Goal: Transaction & Acquisition: Purchase product/service

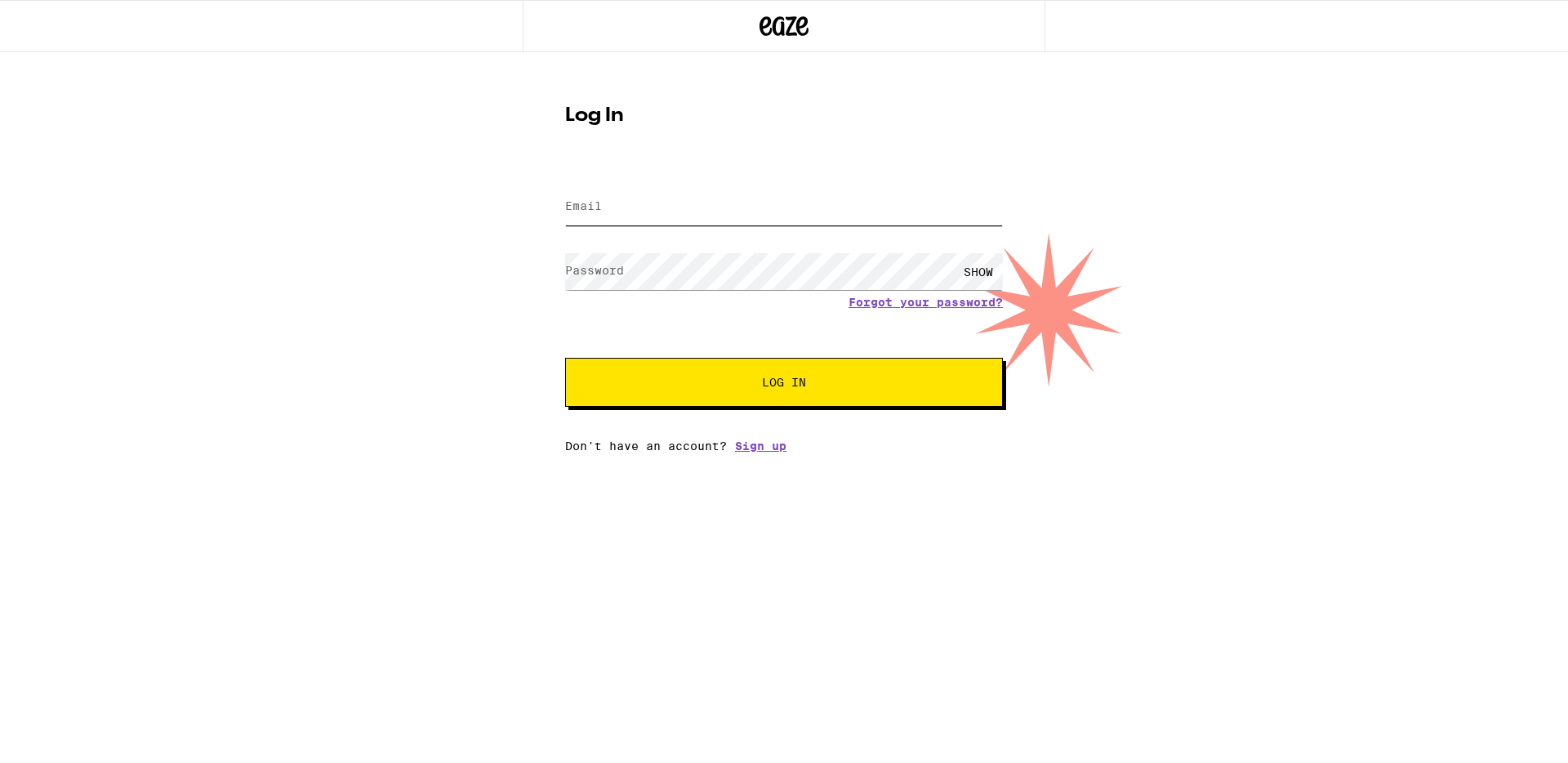
type input "kharizaestacio@yahoo.com"
click at [925, 381] on span "Log In" at bounding box center [784, 382] width 306 height 12
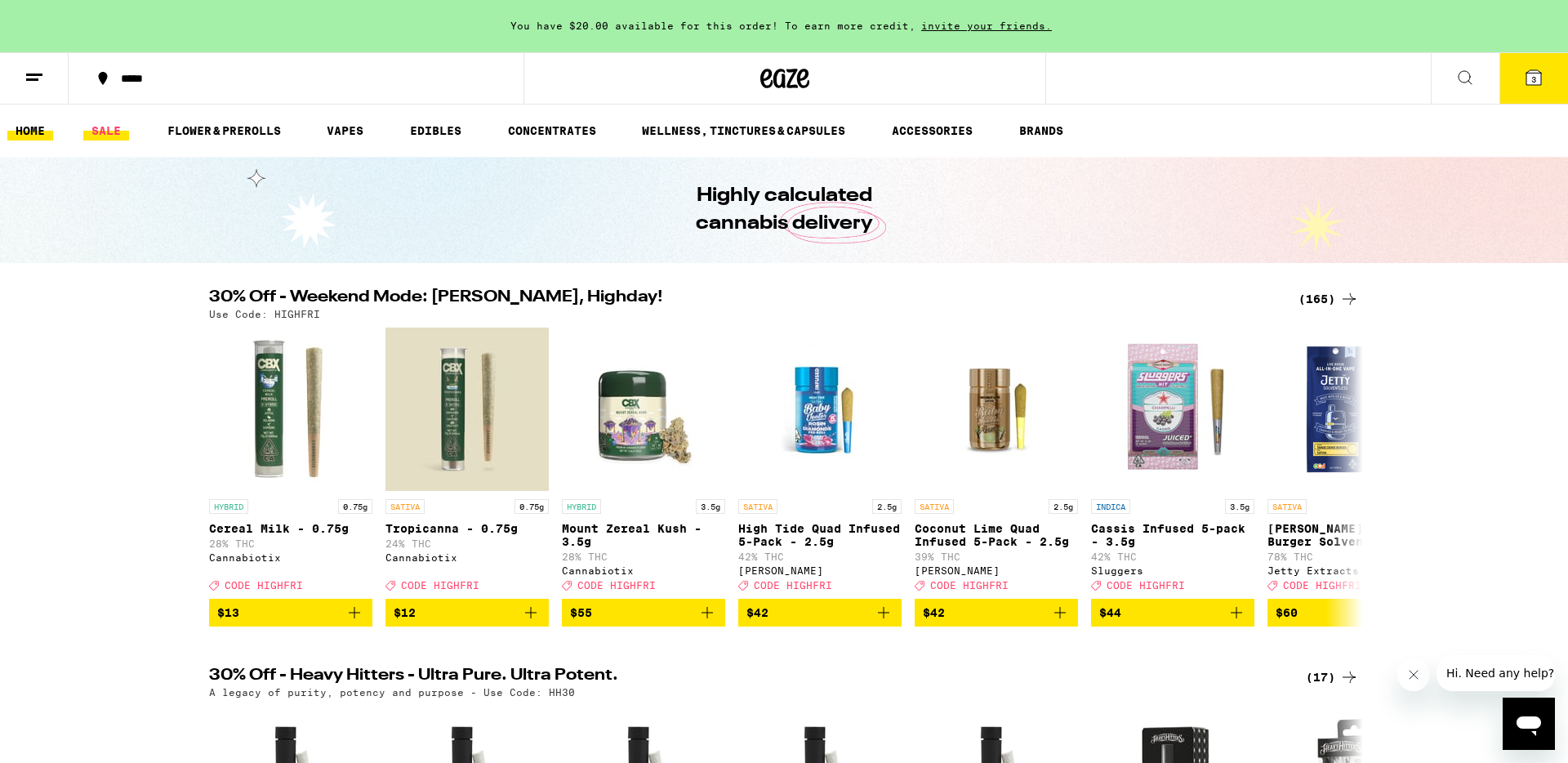
click at [91, 127] on link "SALE" at bounding box center [106, 130] width 46 height 19
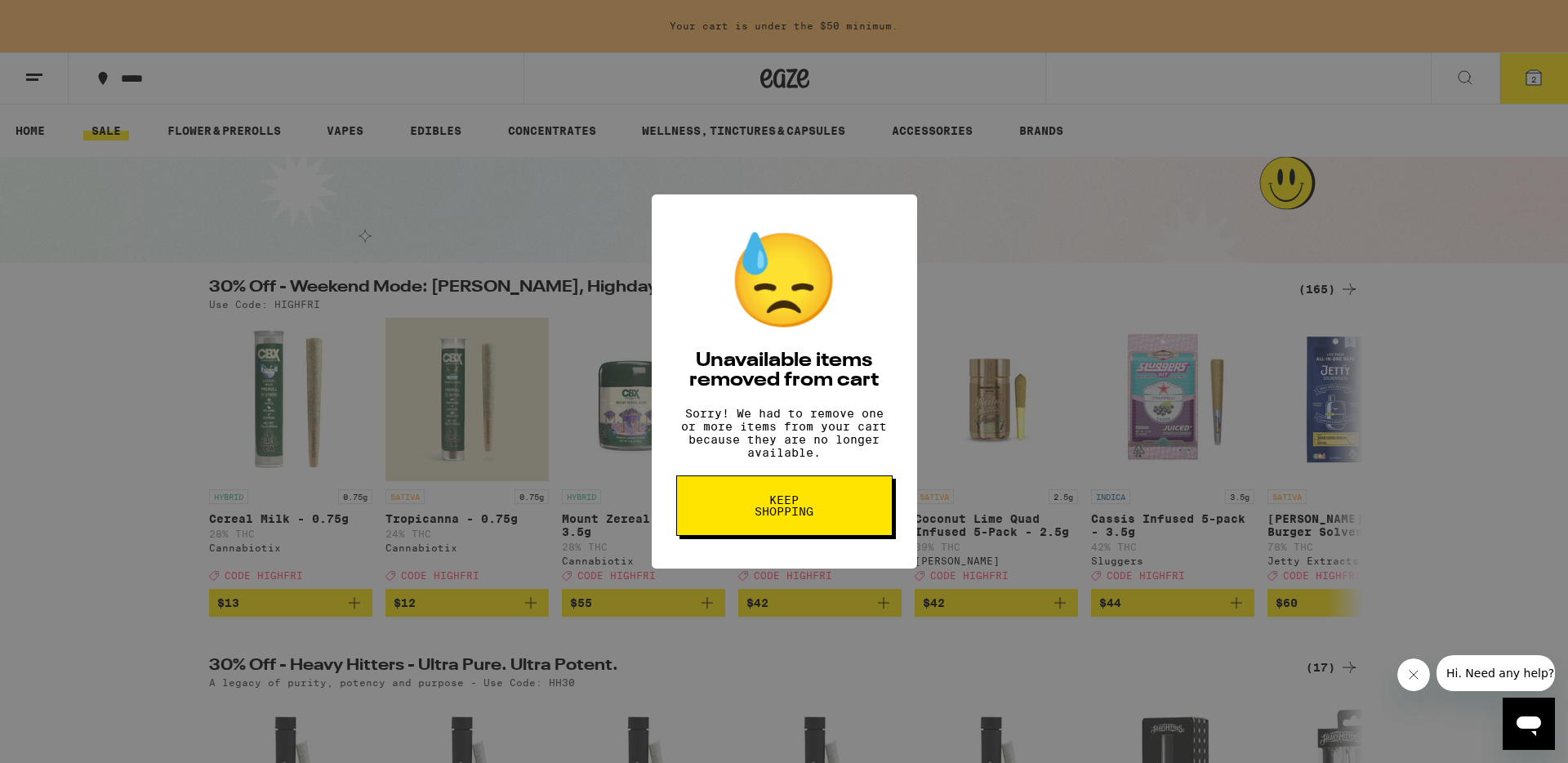
click at [831, 524] on button "Keep Shopping" at bounding box center [784, 505] width 216 height 60
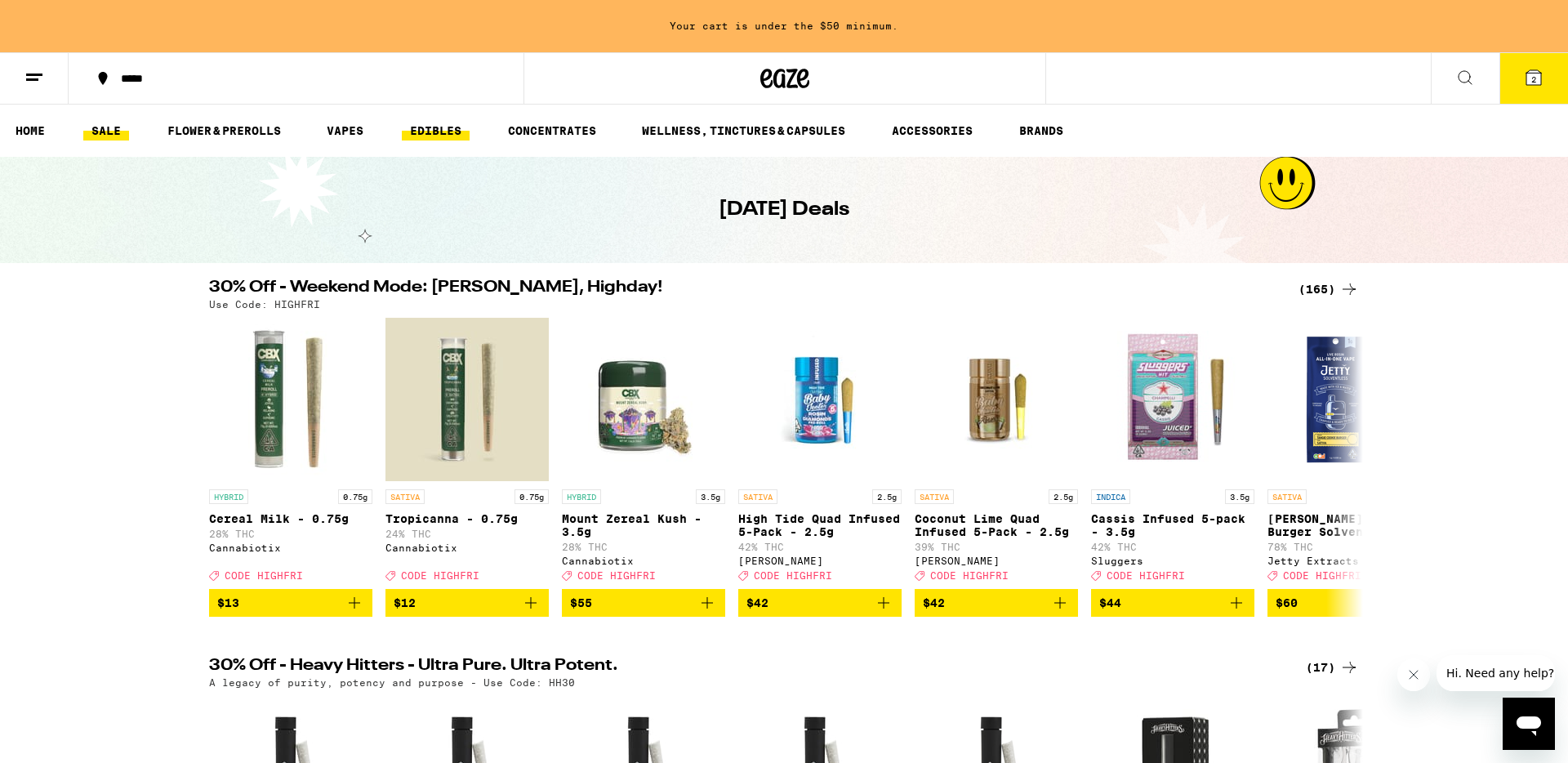
click at [415, 127] on link "EDIBLES" at bounding box center [436, 130] width 68 height 19
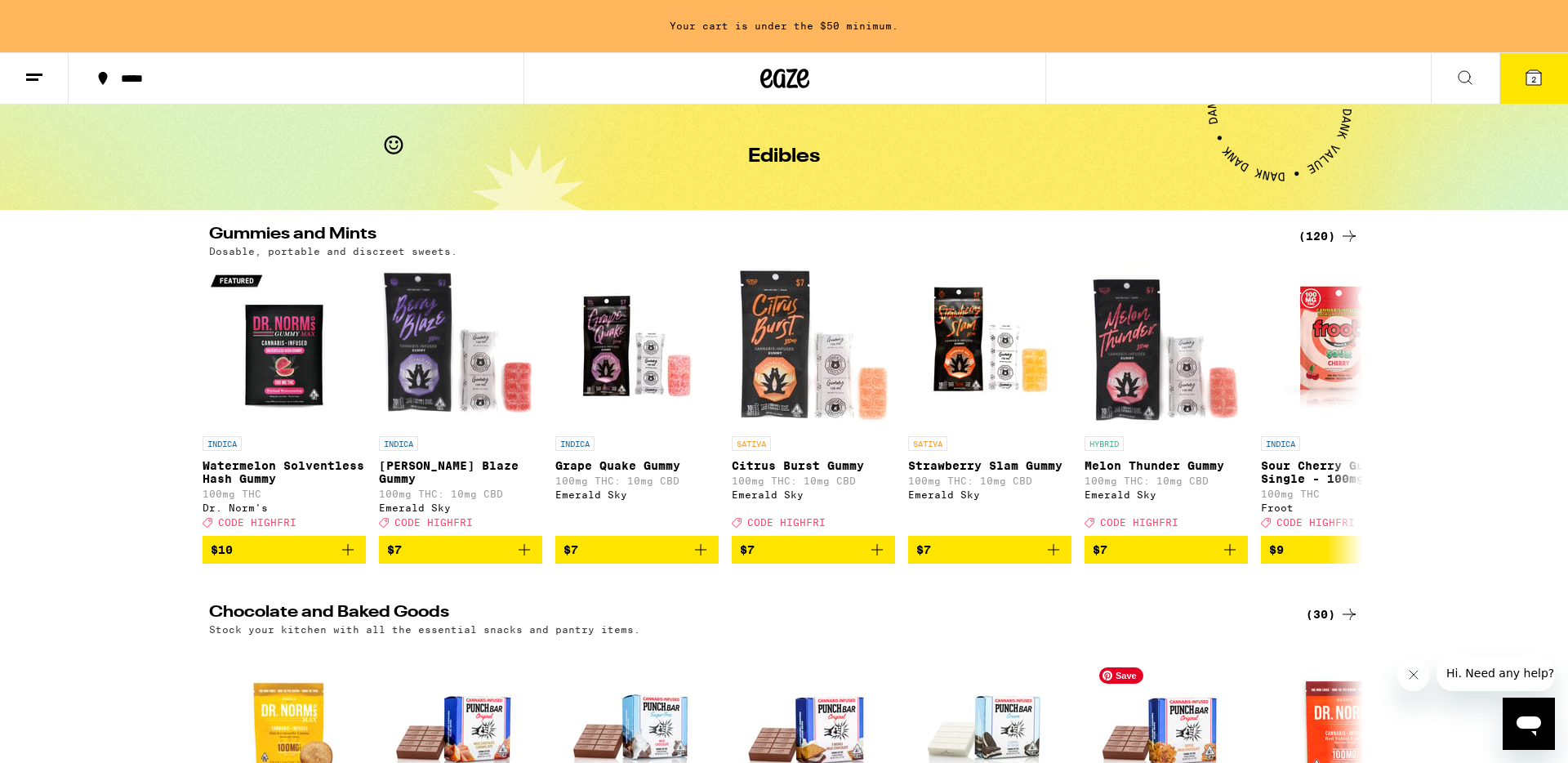
scroll to position [20, 0]
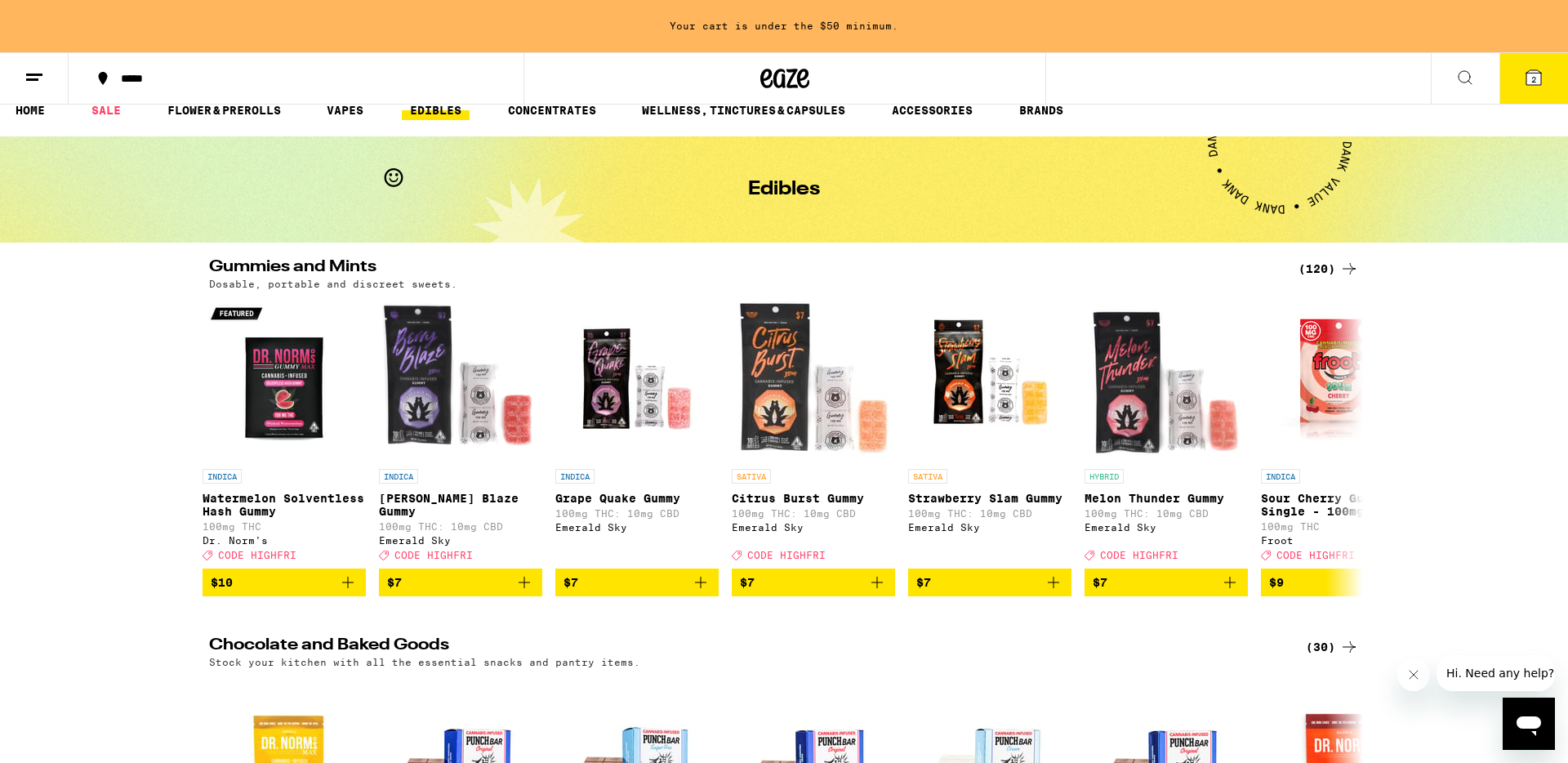
click at [349, 265] on h2 "Gummies and Mints" at bounding box center [744, 269] width 1070 height 19
click at [1324, 271] on div "(120)" at bounding box center [1329, 269] width 60 height 19
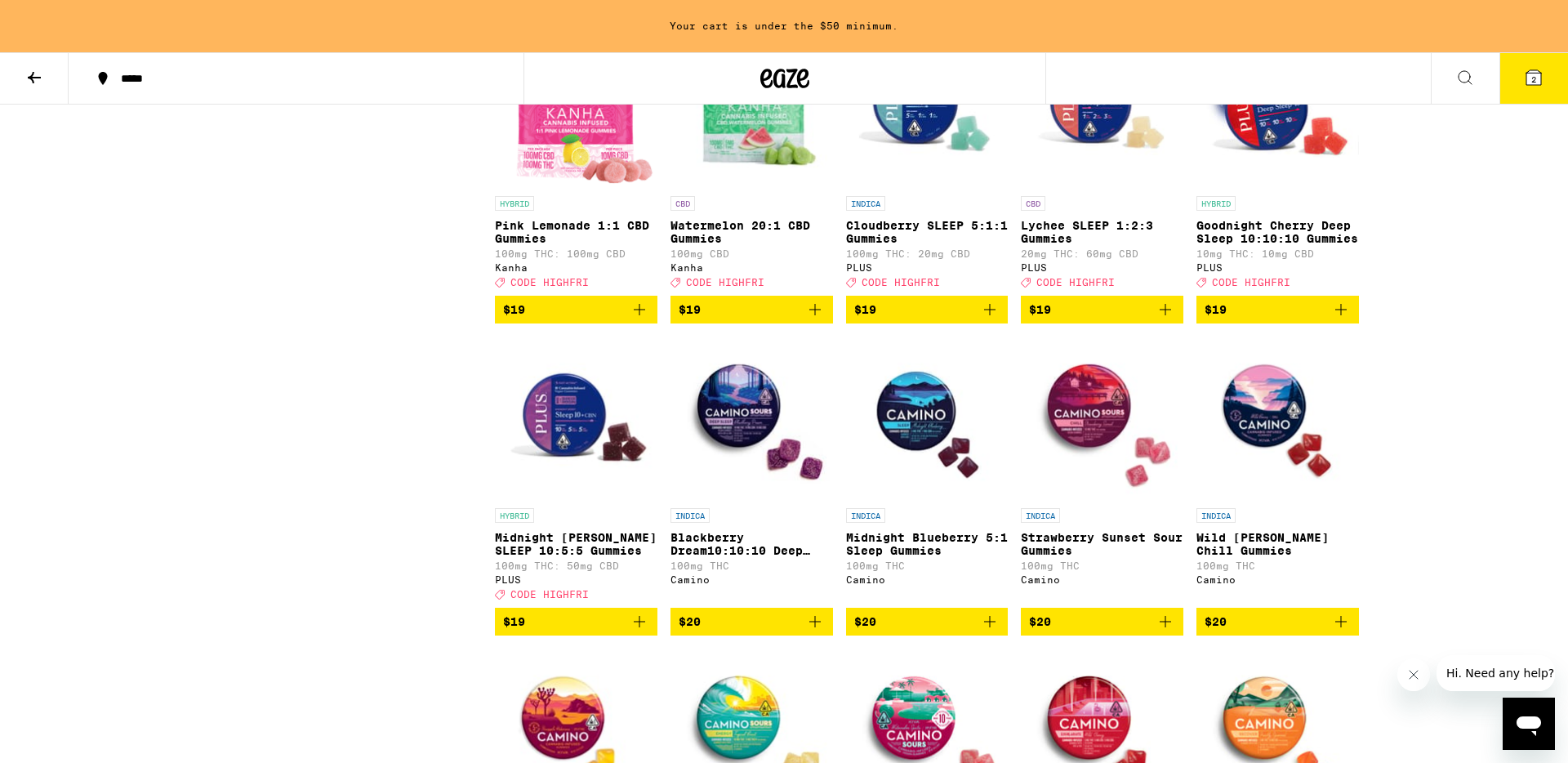
scroll to position [3969, 0]
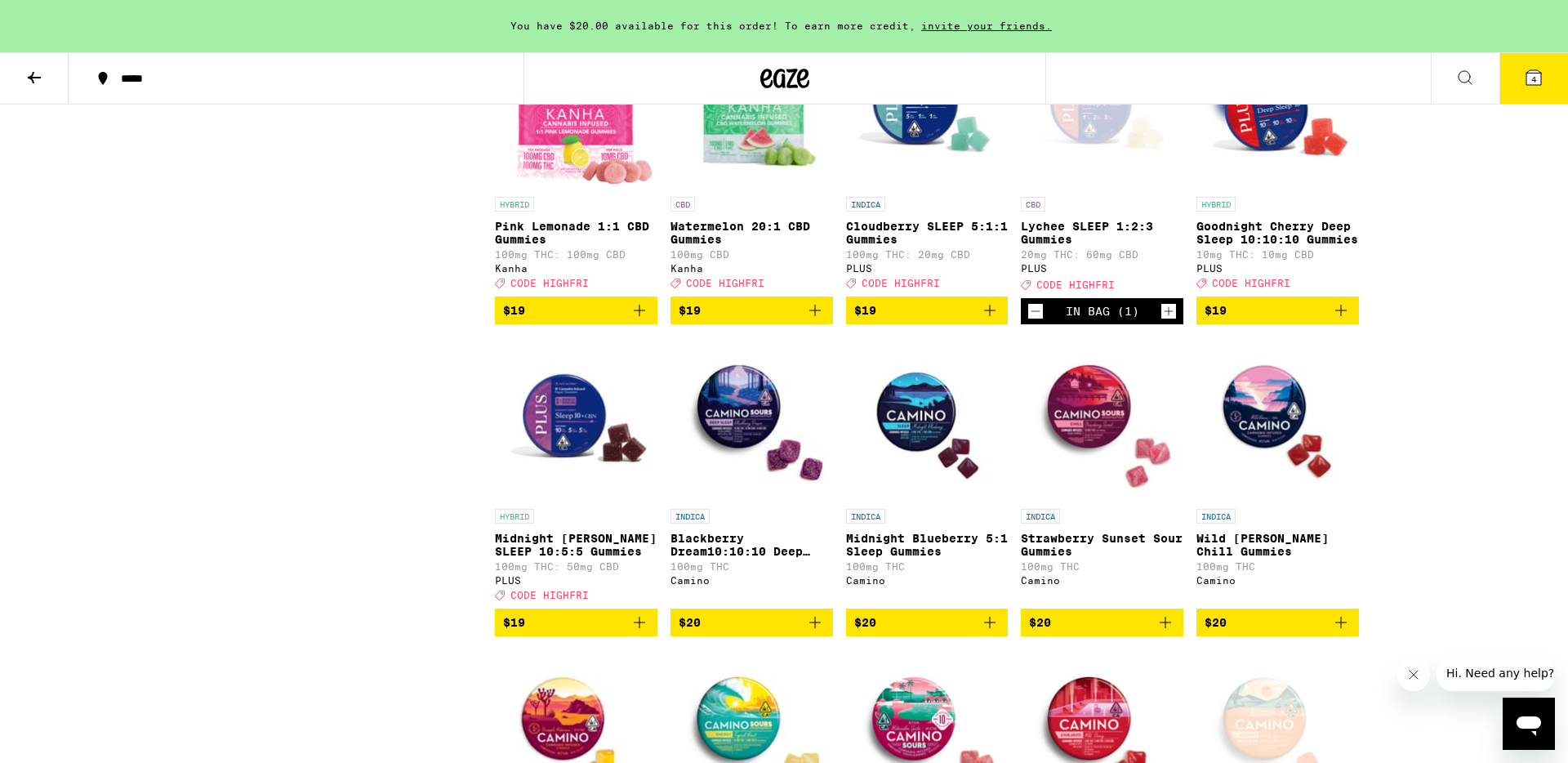
click at [1539, 85] on icon at bounding box center [1534, 78] width 19 height 19
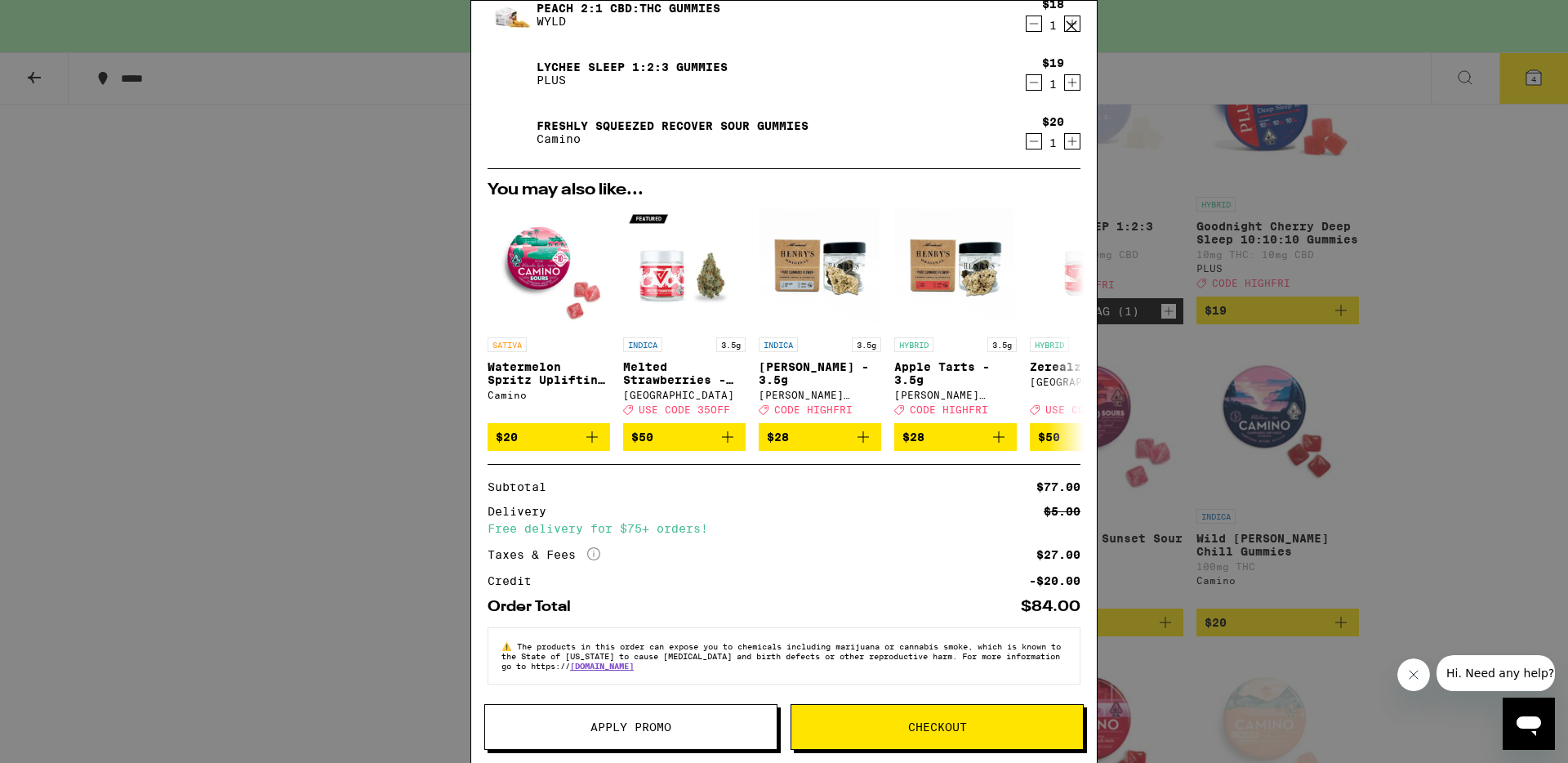
scroll to position [192, 0]
click at [668, 721] on span "Apply Promo" at bounding box center [631, 727] width 81 height 12
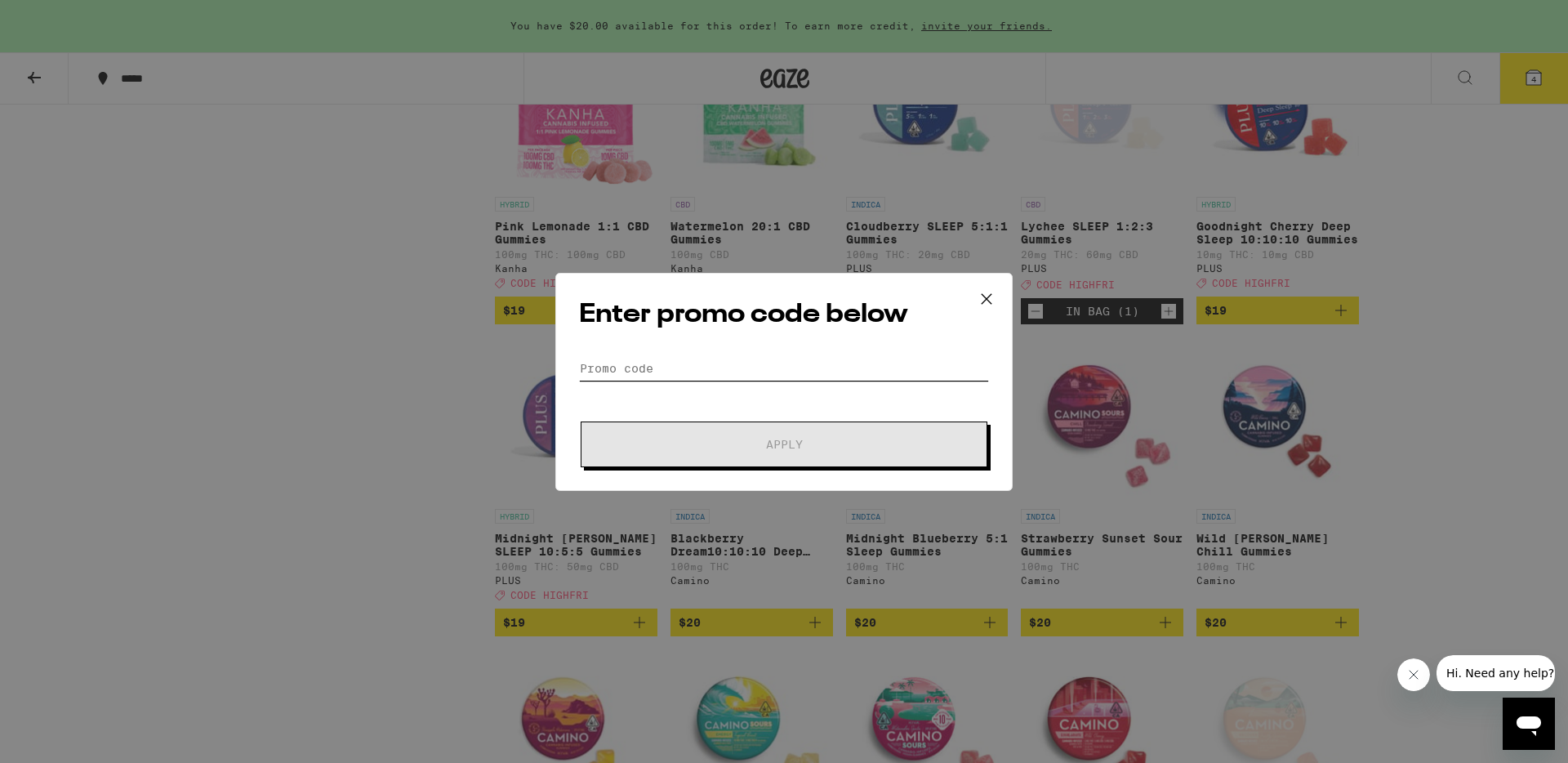
click at [706, 363] on input "Promo Code" at bounding box center [784, 368] width 410 height 24
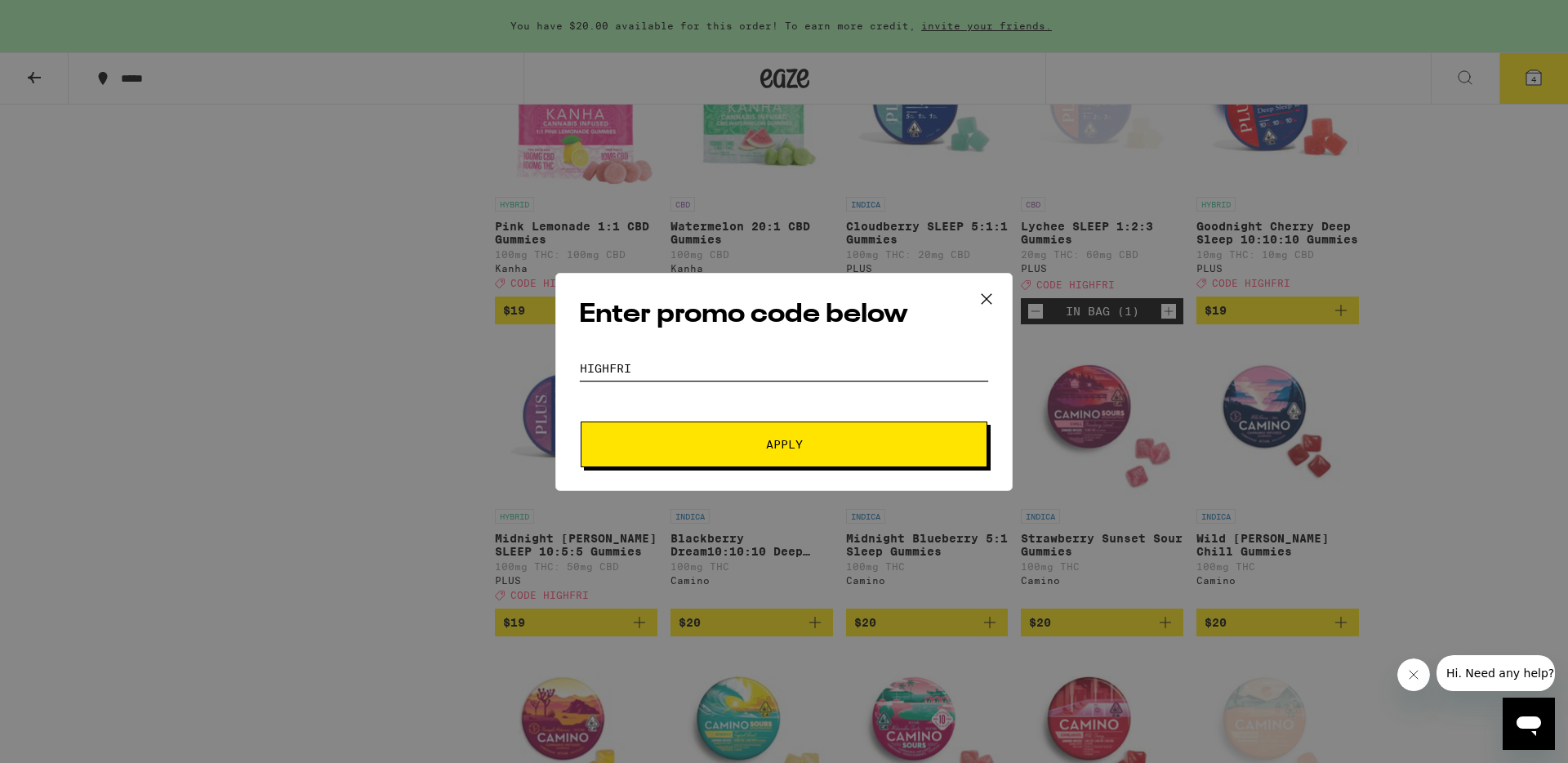
type input "HIGHFRI"
click at [867, 431] on button "Apply" at bounding box center [784, 444] width 407 height 46
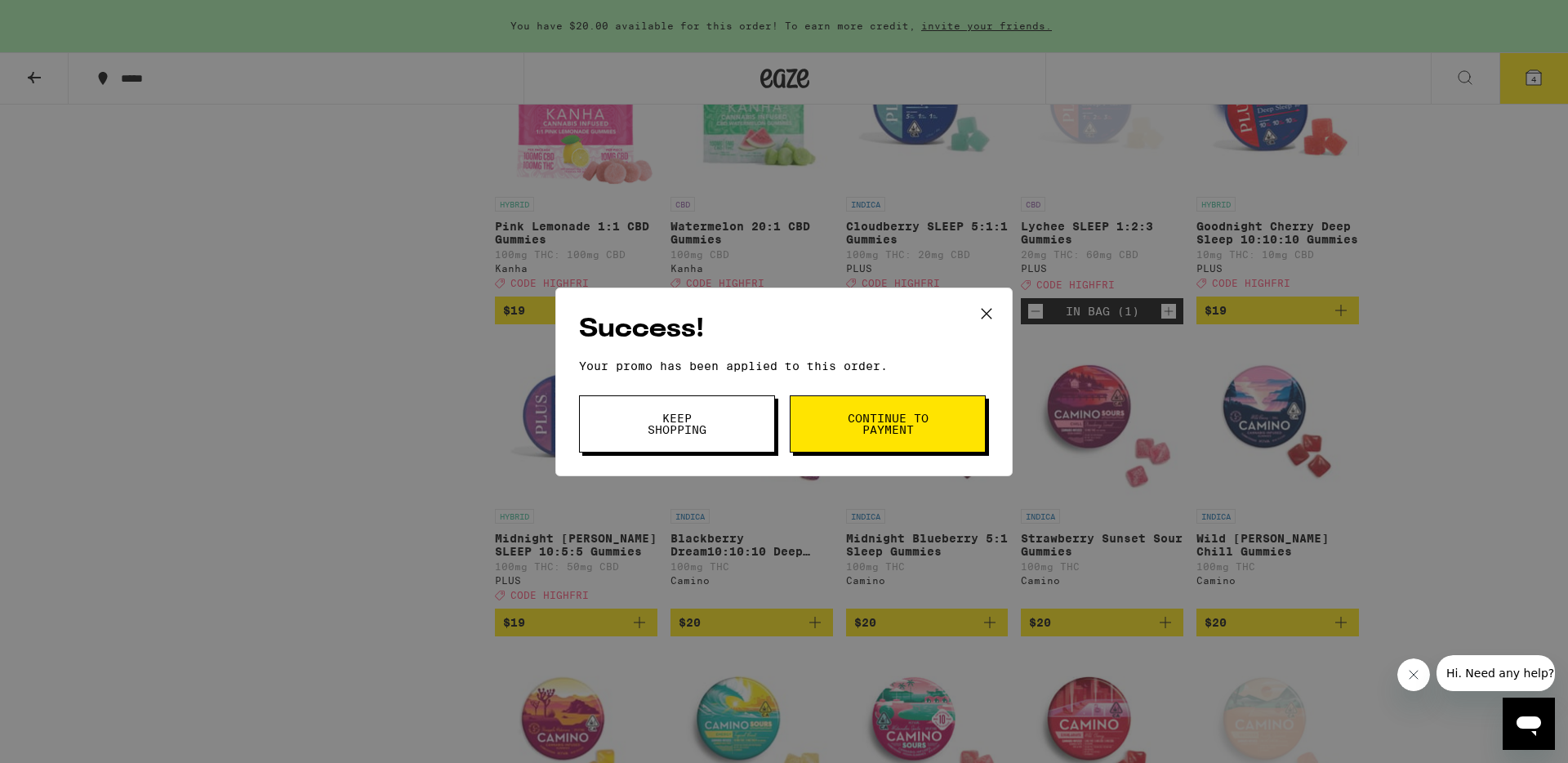
click at [881, 416] on span "Continue to payment" at bounding box center [888, 423] width 84 height 22
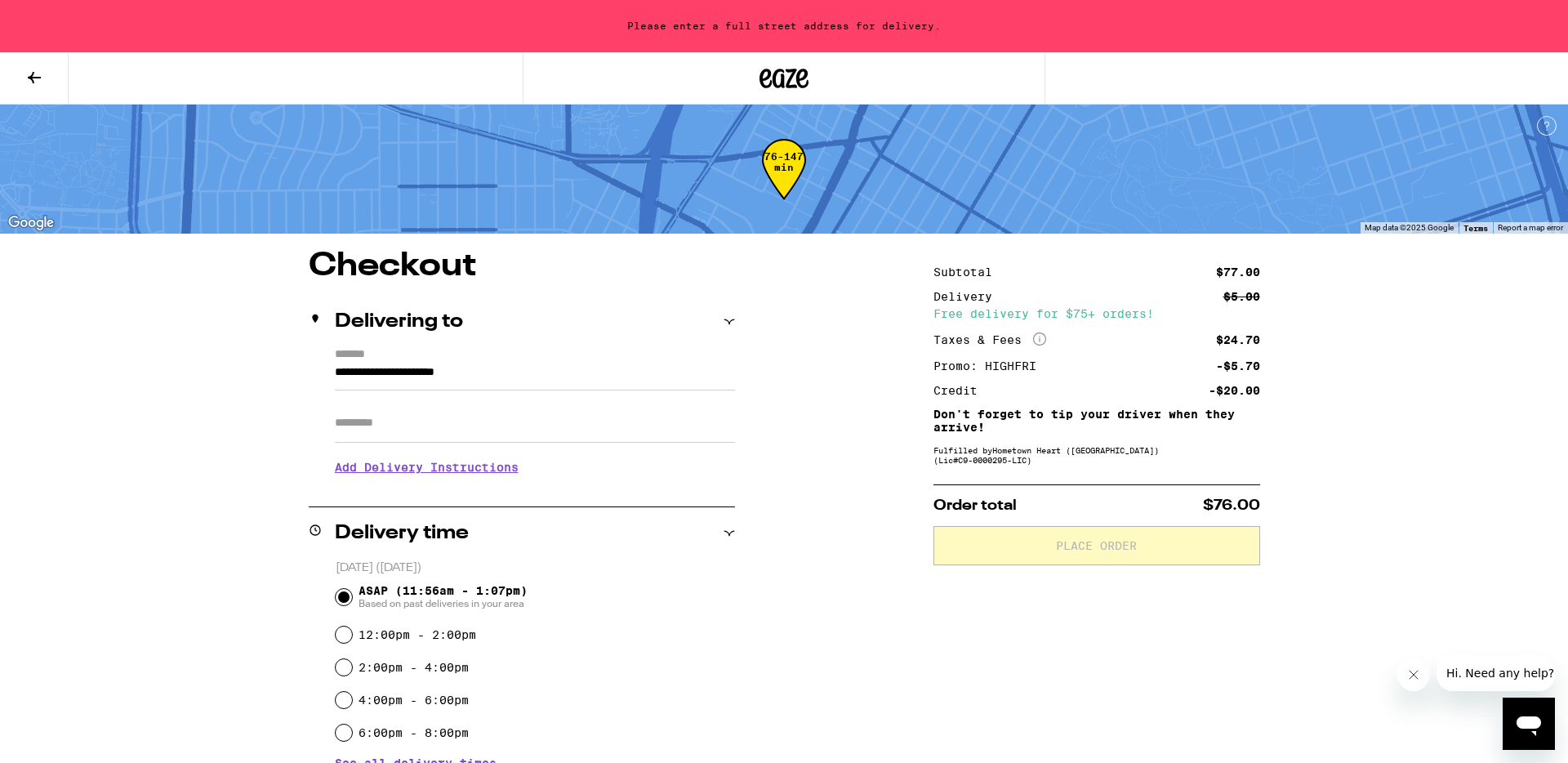
click at [450, 375] on input "**********" at bounding box center [534, 377] width 400 height 28
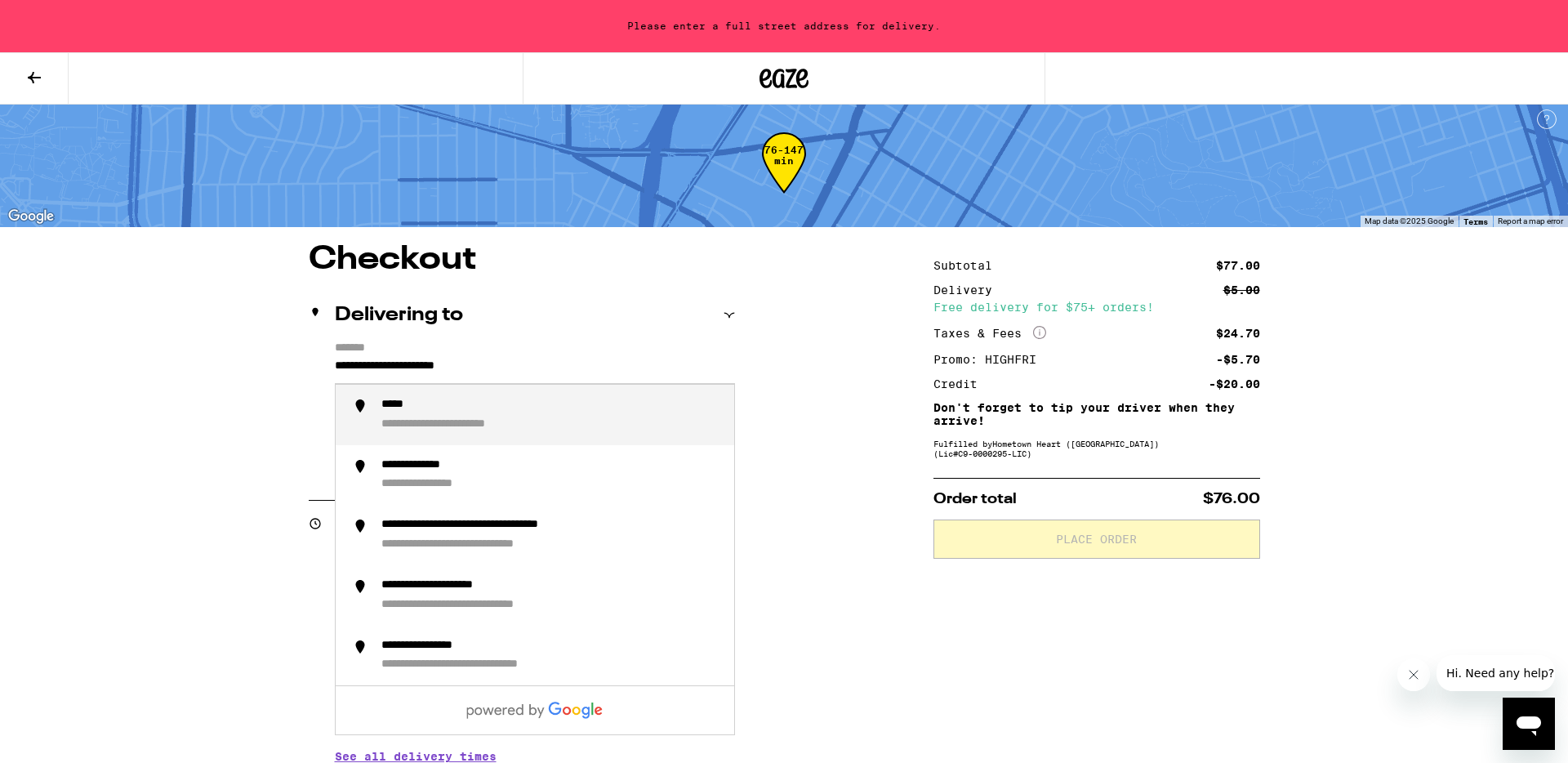
click at [340, 373] on input "**********" at bounding box center [534, 370] width 400 height 28
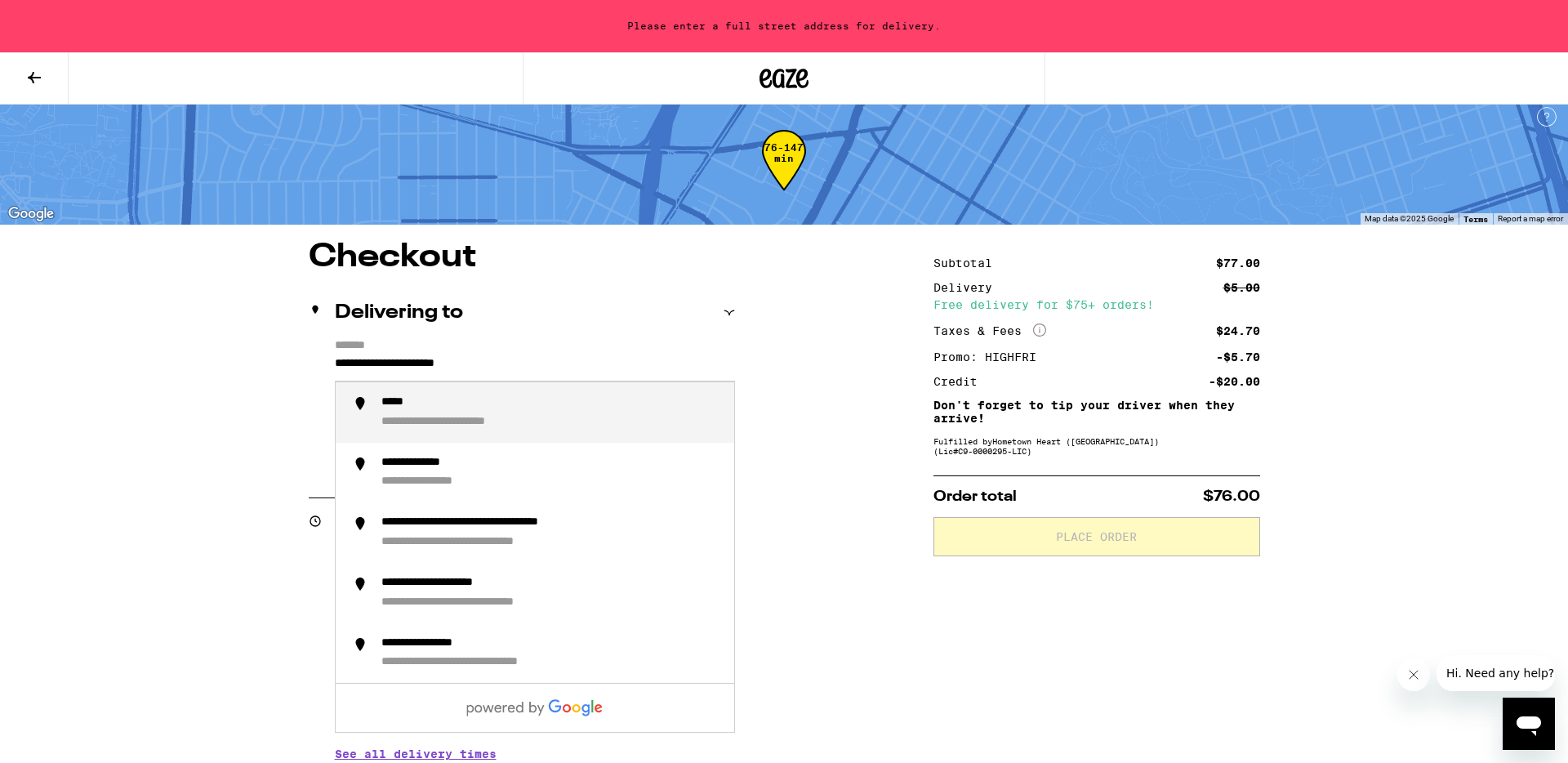
click at [338, 364] on input "**********" at bounding box center [534, 367] width 400 height 28
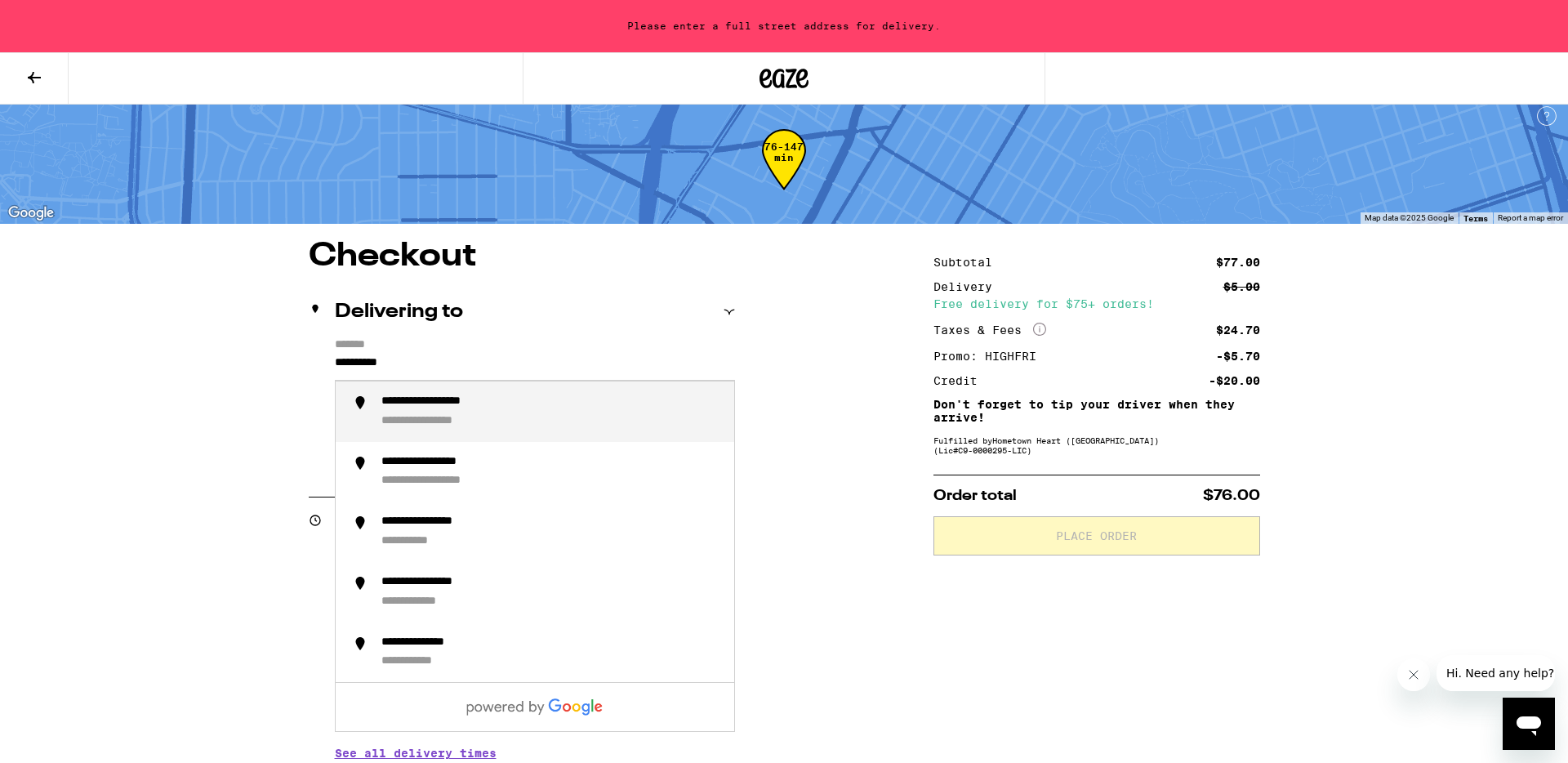
click at [434, 409] on div "**********" at bounding box center [452, 401] width 140 height 15
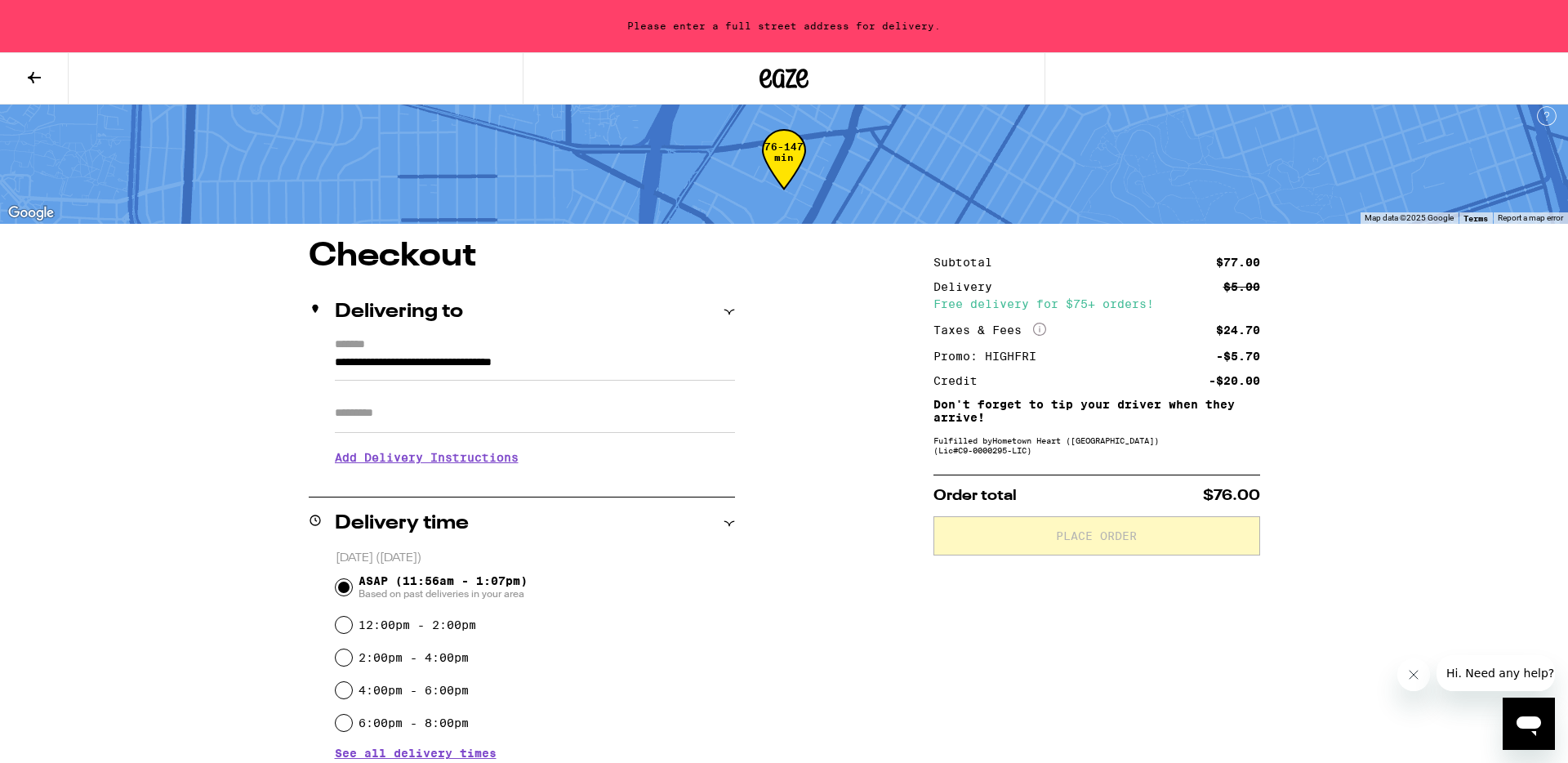
type input "**********"
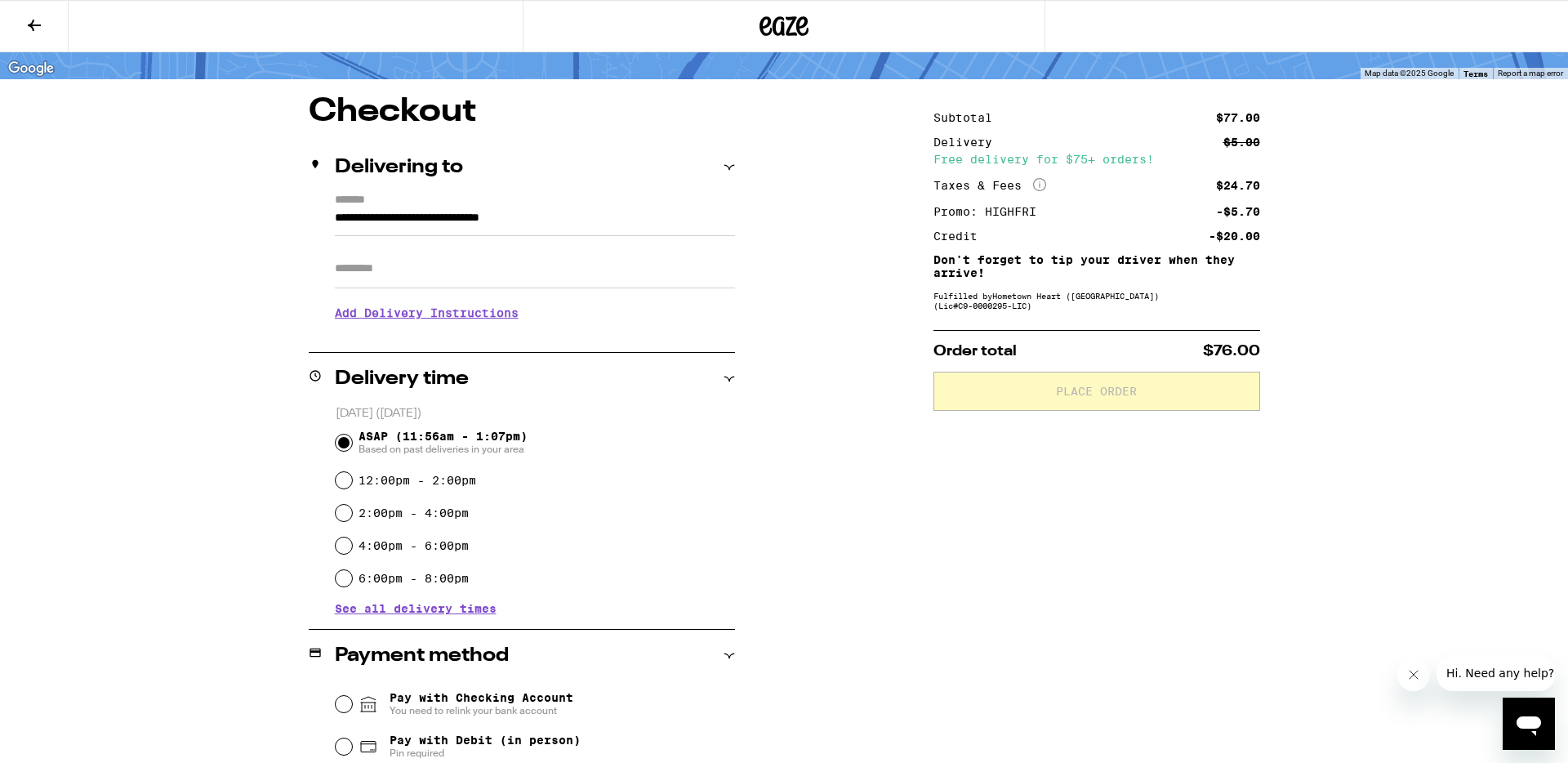
scroll to position [449, 0]
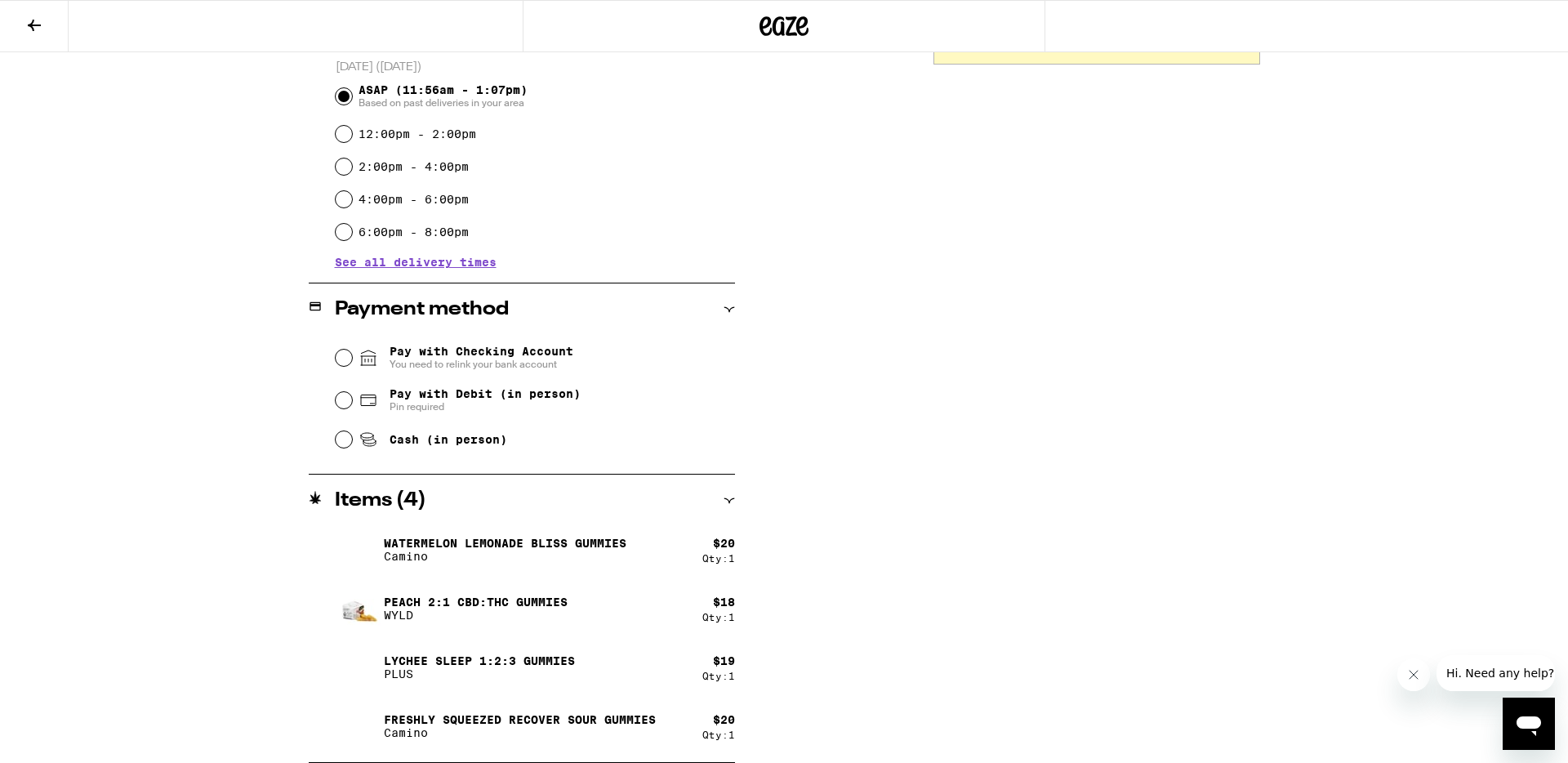
click at [492, 400] on span "Pay with Debit (in person)" at bounding box center [485, 393] width 191 height 13
click at [352, 402] on input "Pay with Debit (in person) Pin required" at bounding box center [344, 400] width 17 height 17
radio input "true"
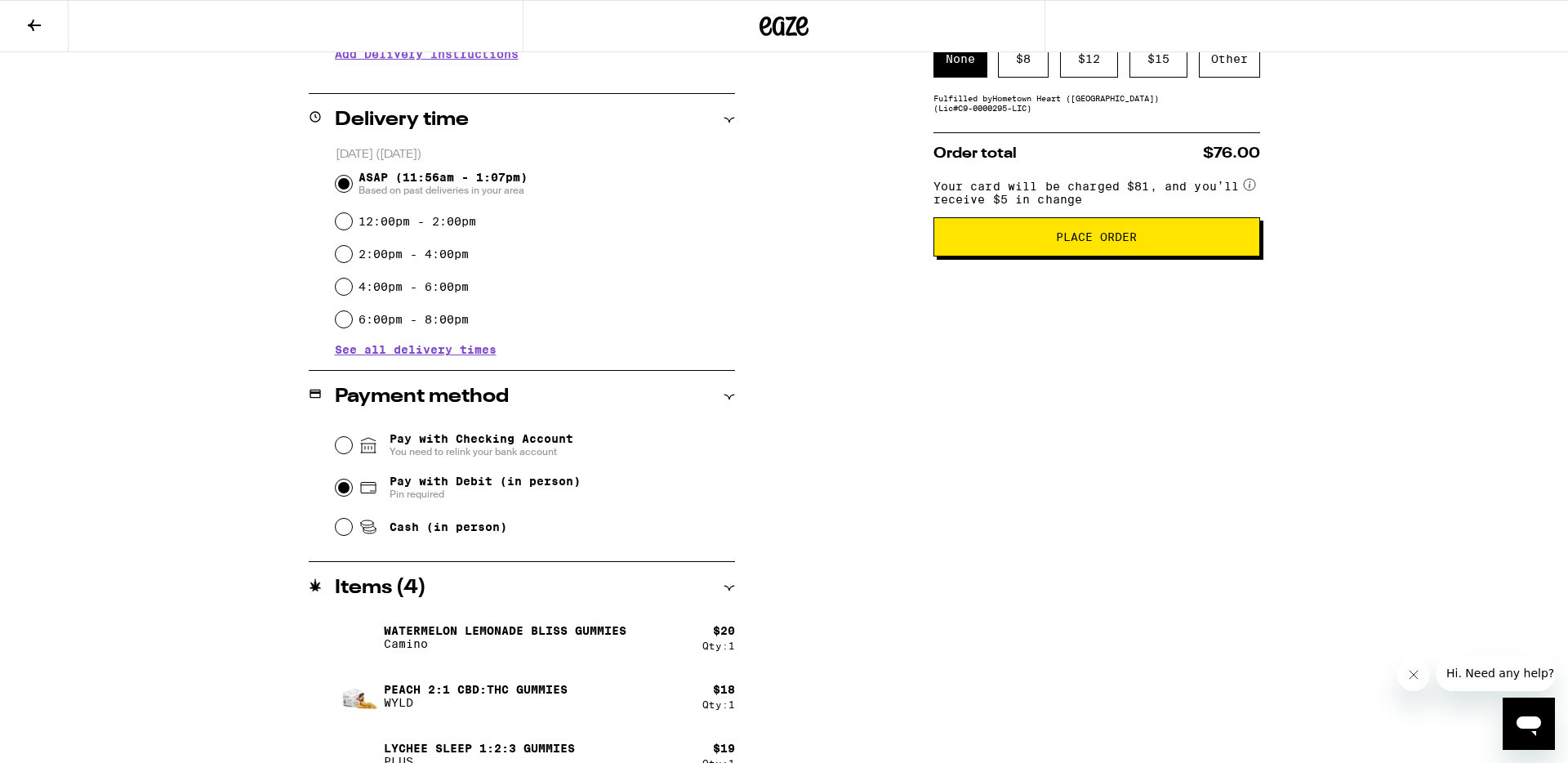
scroll to position [359, 0]
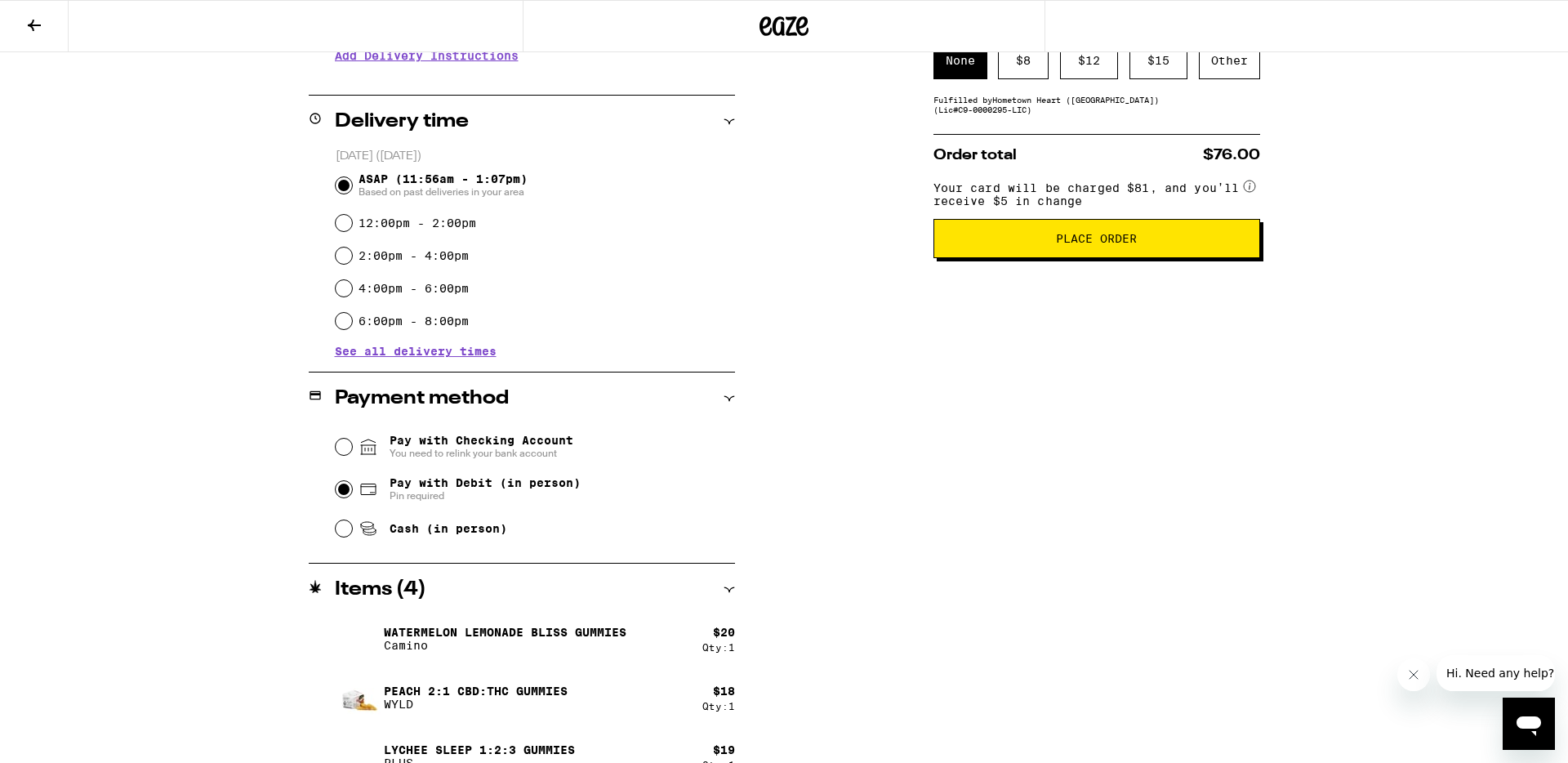
click at [473, 531] on span "Cash (in person)" at bounding box center [448, 527] width 118 height 13
click at [352, 531] on input "Cash (in person)" at bounding box center [344, 528] width 17 height 17
radio input "true"
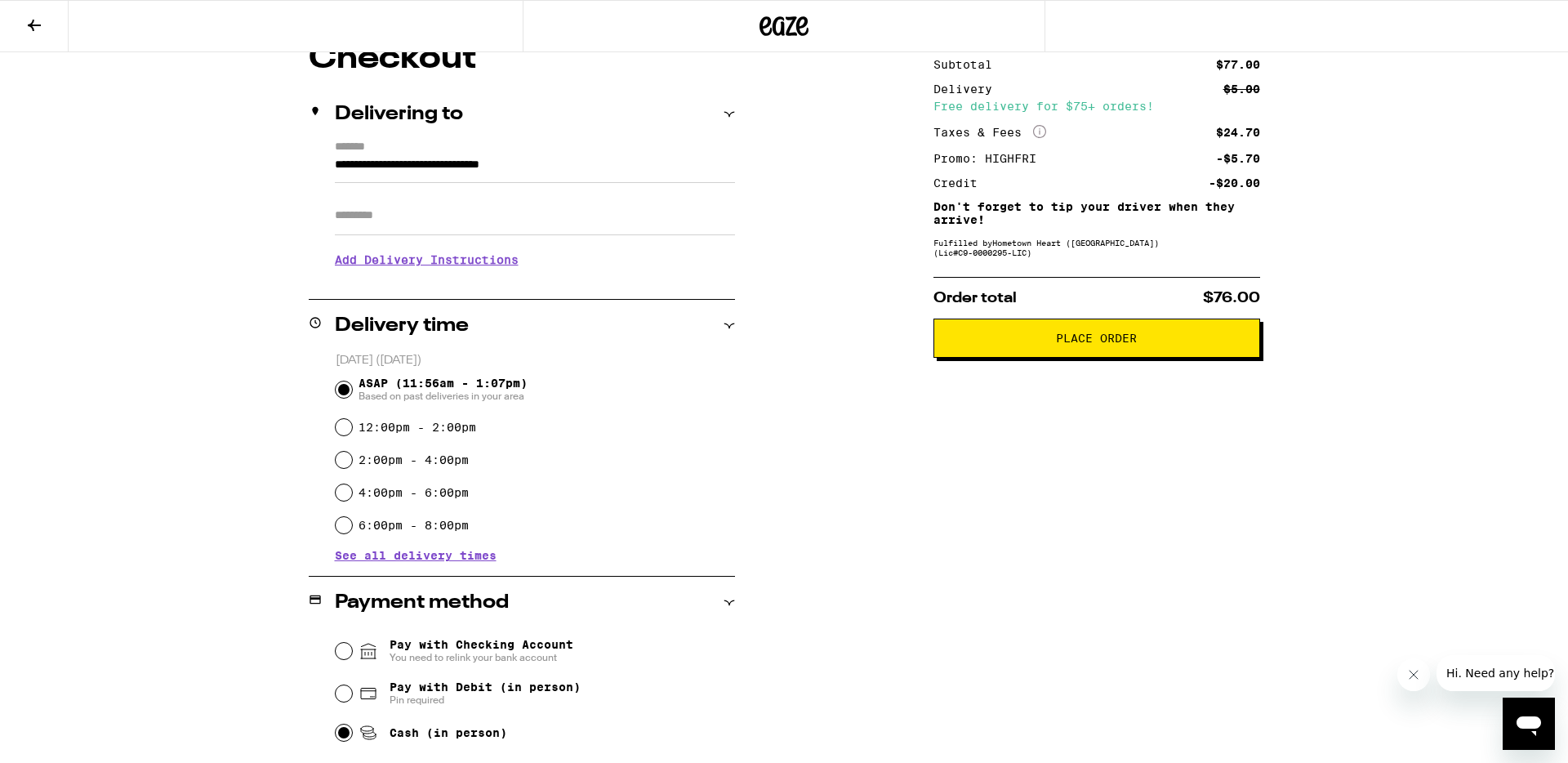
scroll to position [151, 0]
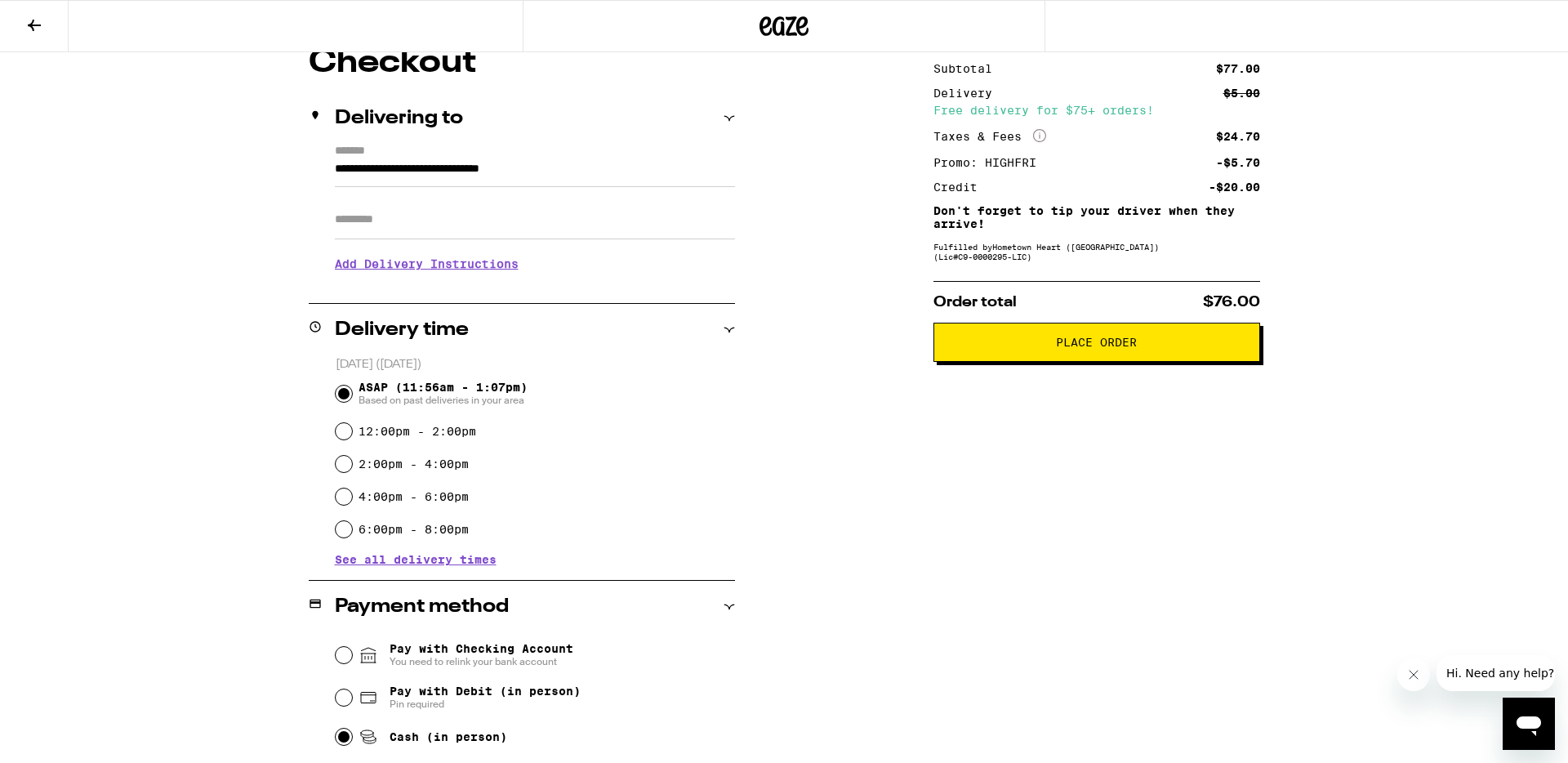
click at [541, 701] on span "Pin required" at bounding box center [485, 704] width 191 height 13
click at [352, 701] on input "Pay with Debit (in person) Pin required" at bounding box center [344, 697] width 17 height 17
radio input "true"
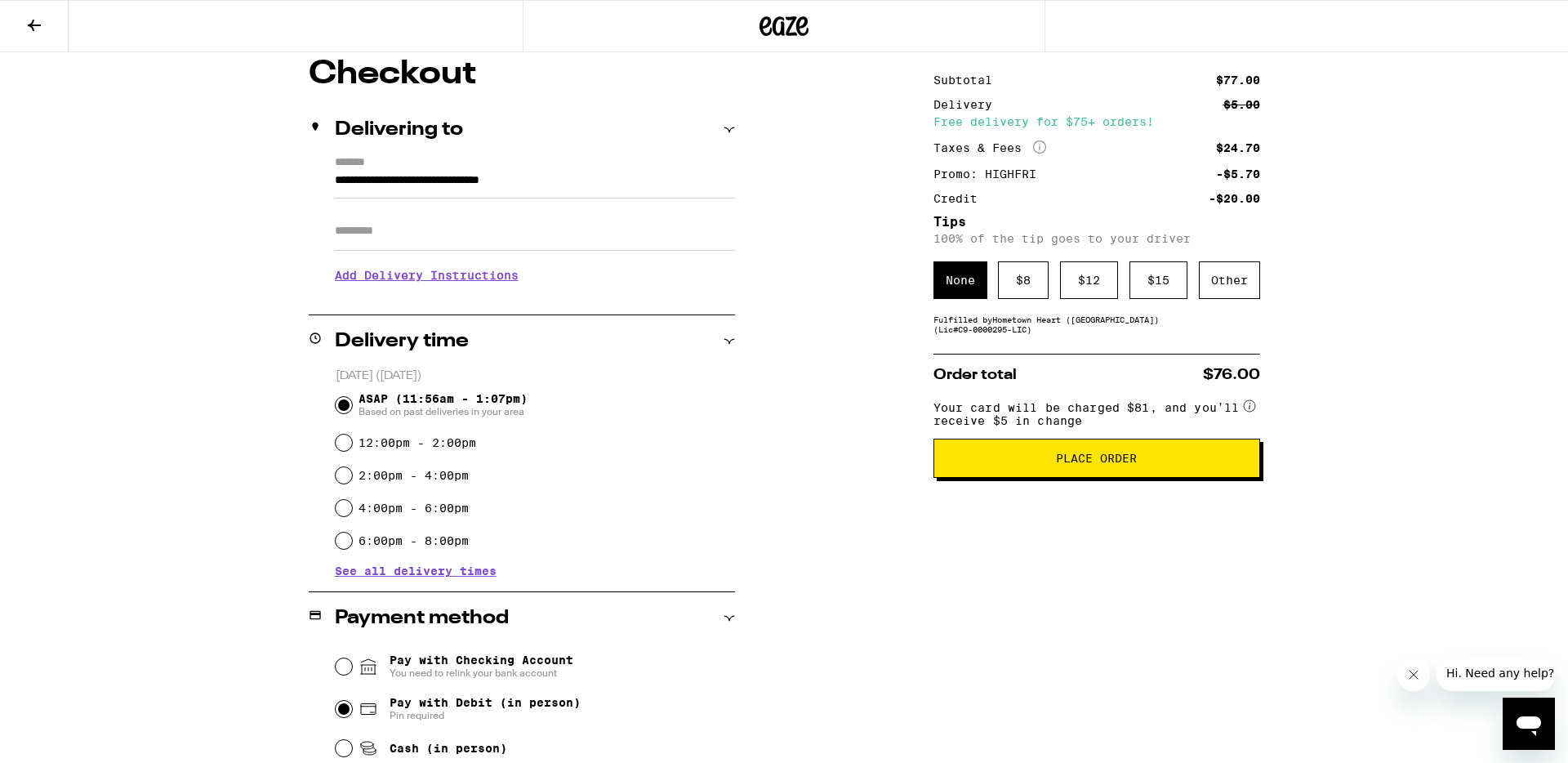
scroll to position [138, 0]
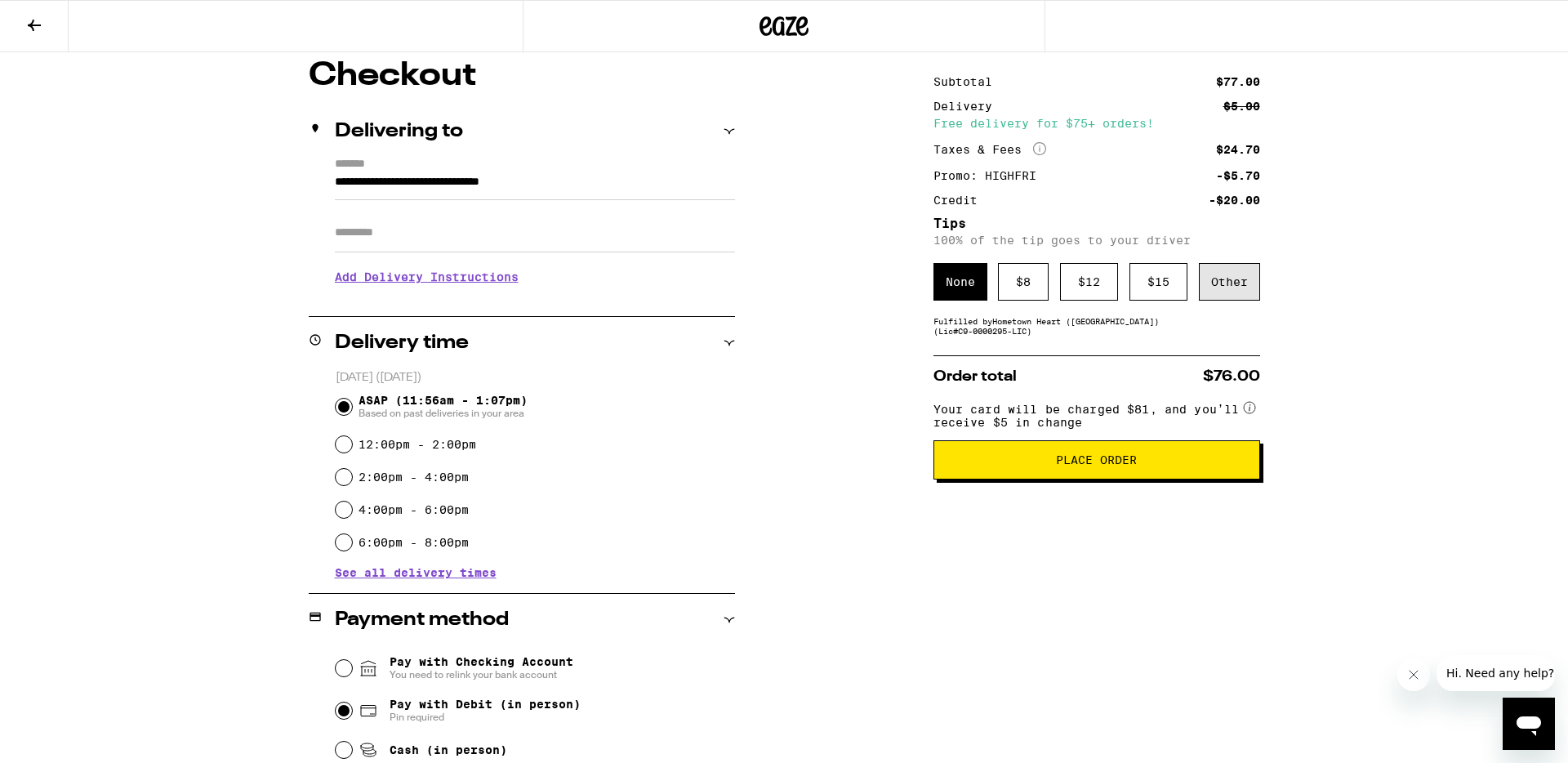
click at [1221, 277] on div "Other" at bounding box center [1229, 281] width 61 height 38
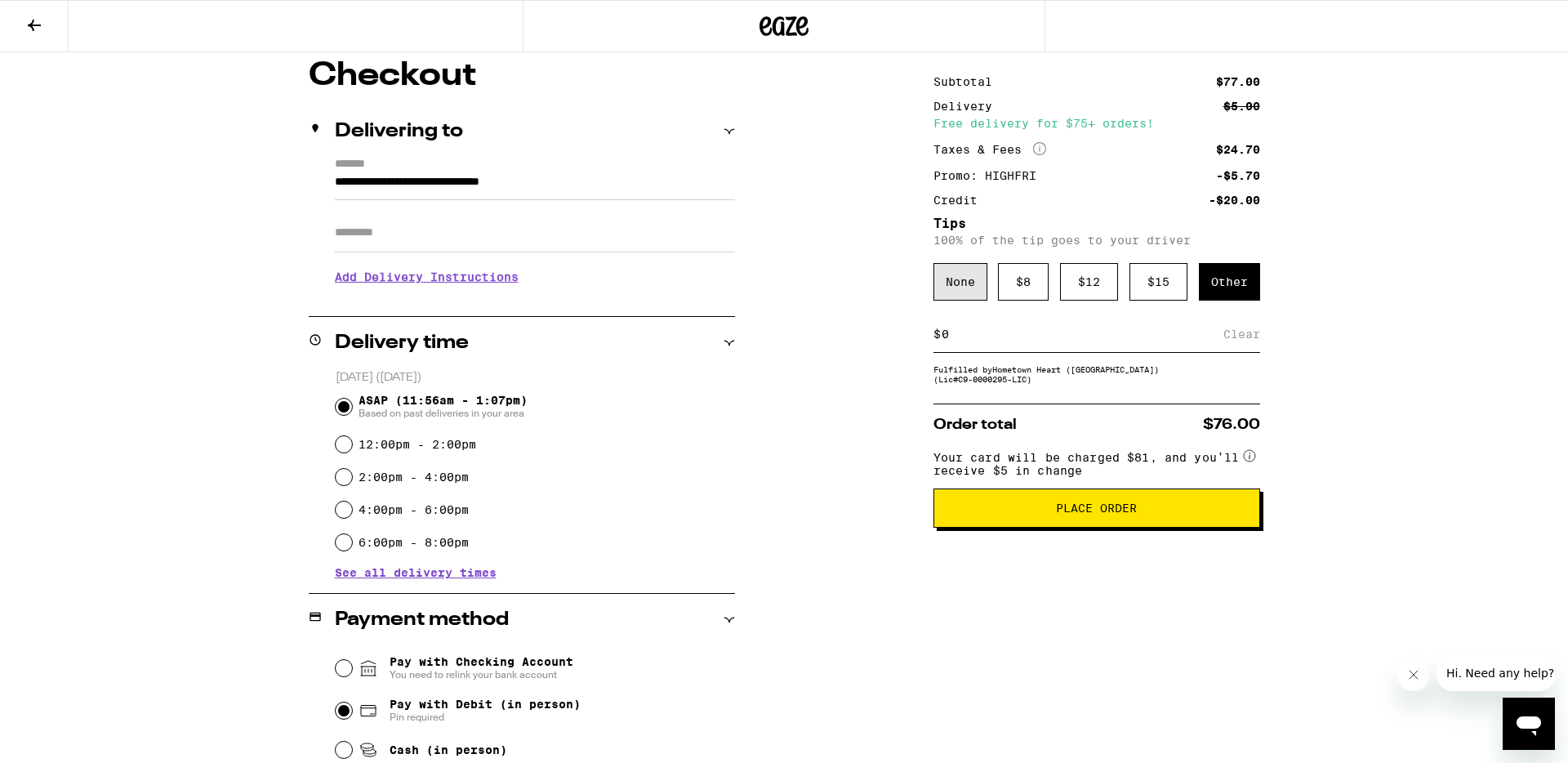
click at [938, 283] on div "None" at bounding box center [960, 281] width 54 height 38
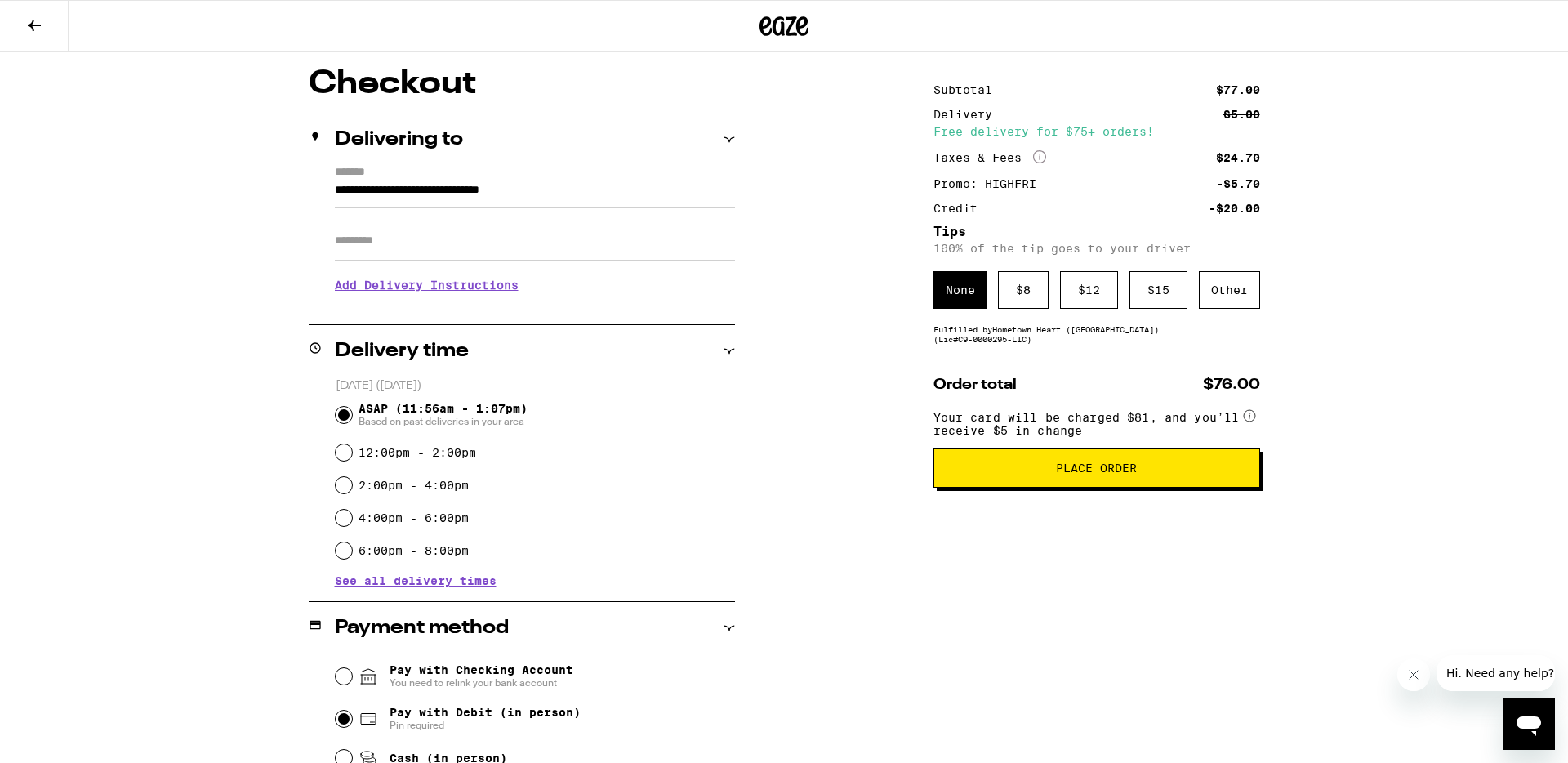
scroll to position [141, 0]
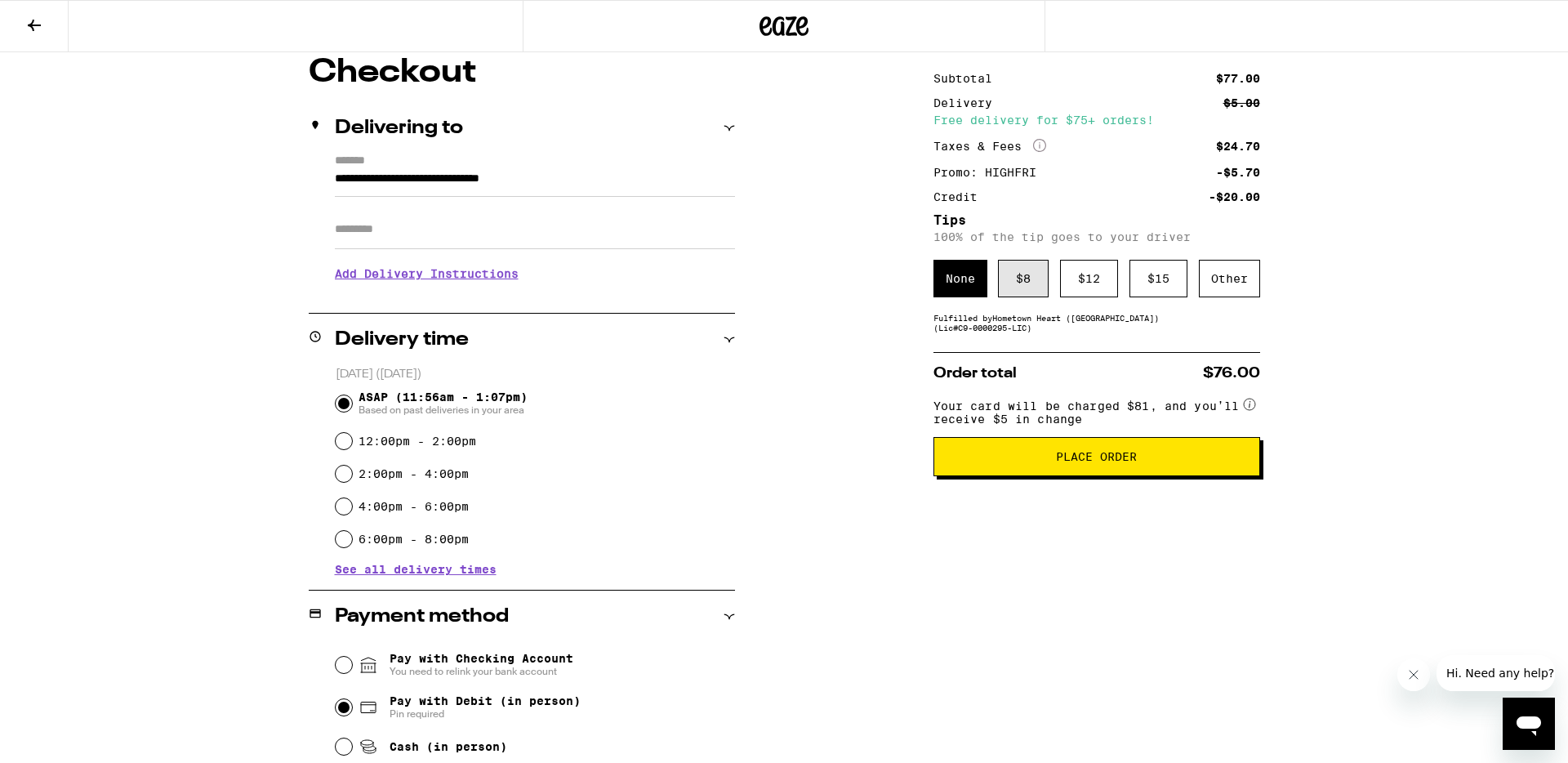
click at [1039, 293] on div "$ 8" at bounding box center [1024, 278] width 51 height 38
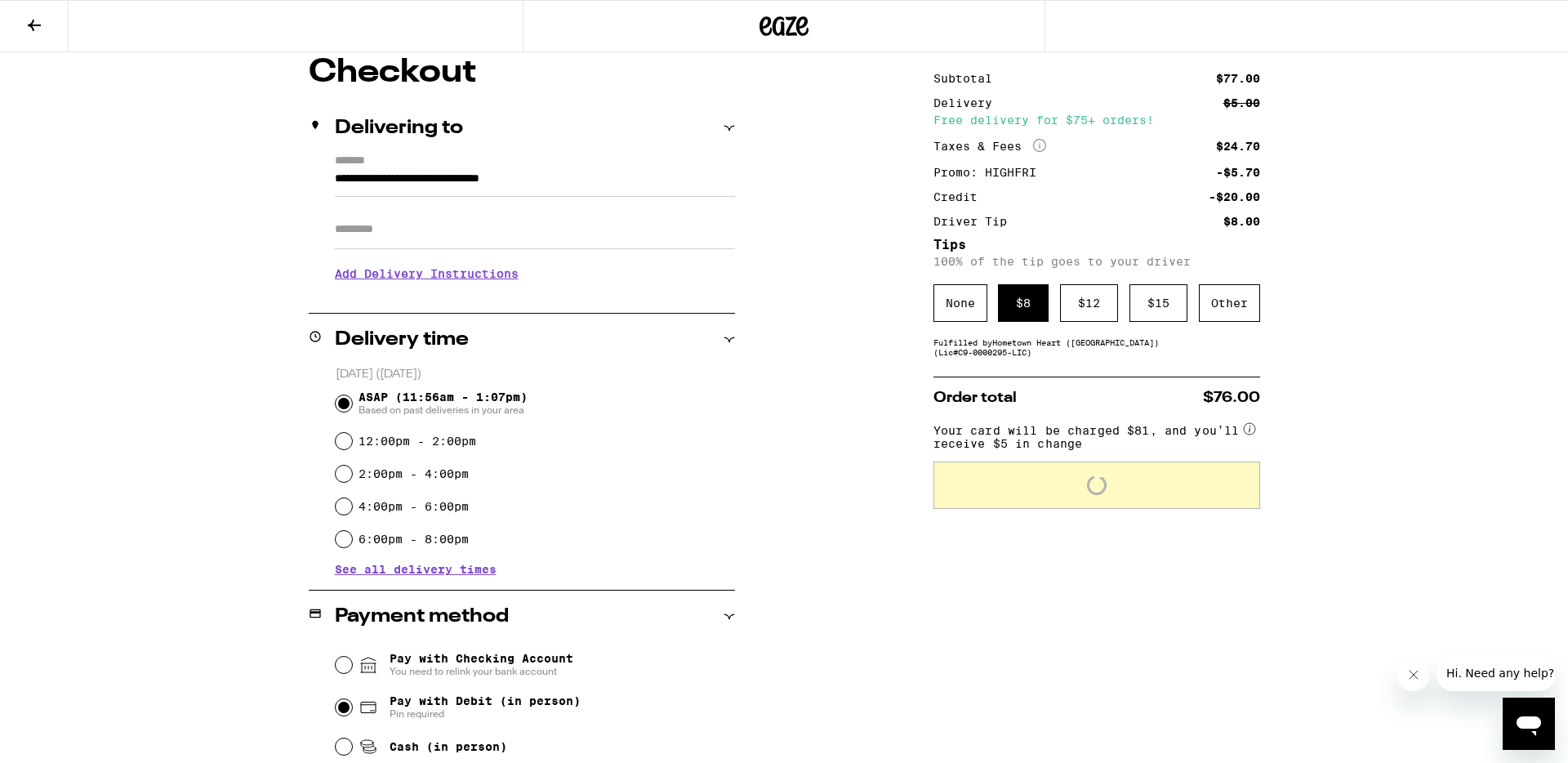
click at [1393, 516] on div "**********" at bounding box center [784, 464] width 1568 height 1212
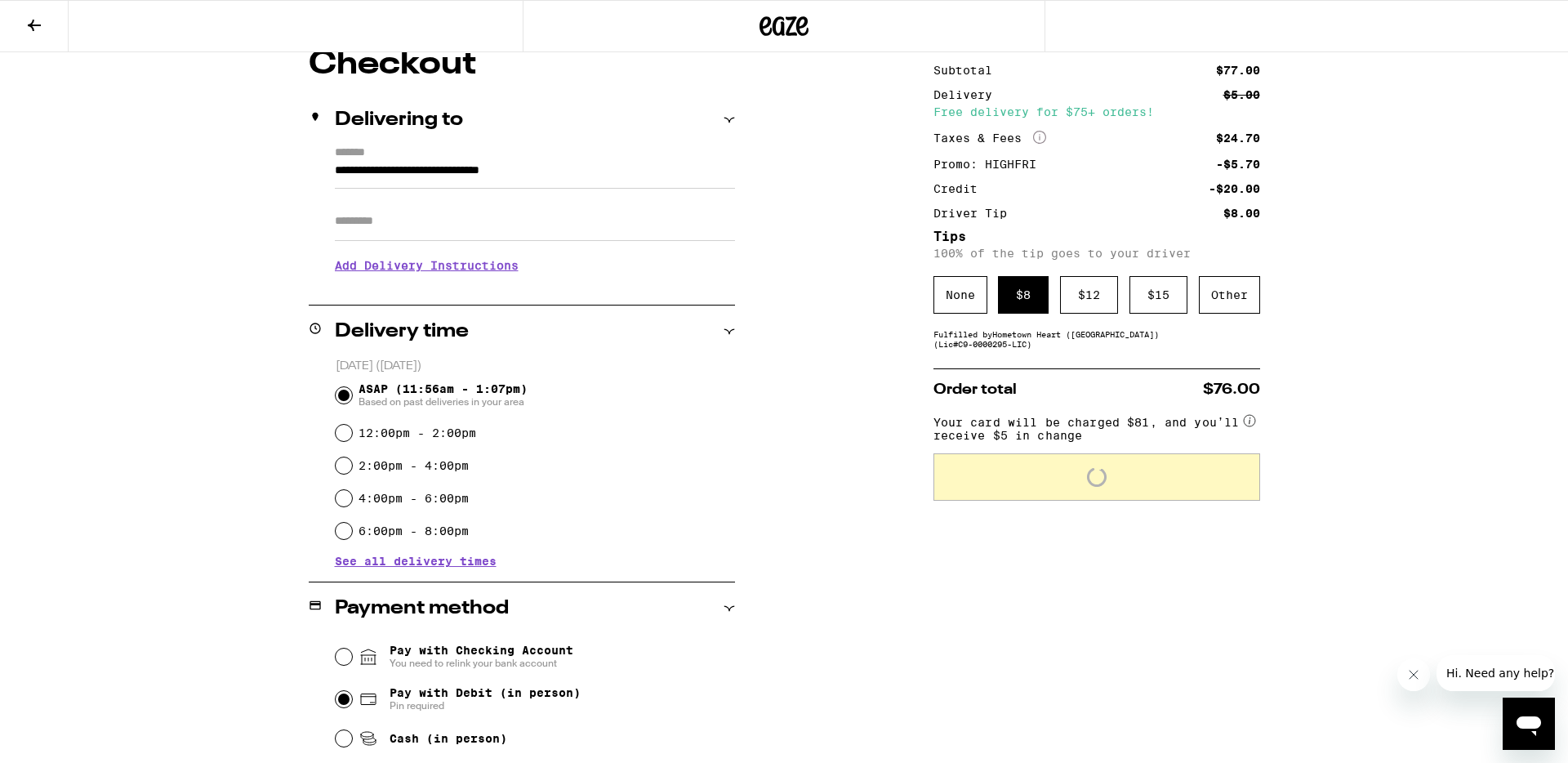
click at [1380, 516] on div "**********" at bounding box center [784, 455] width 1568 height 1212
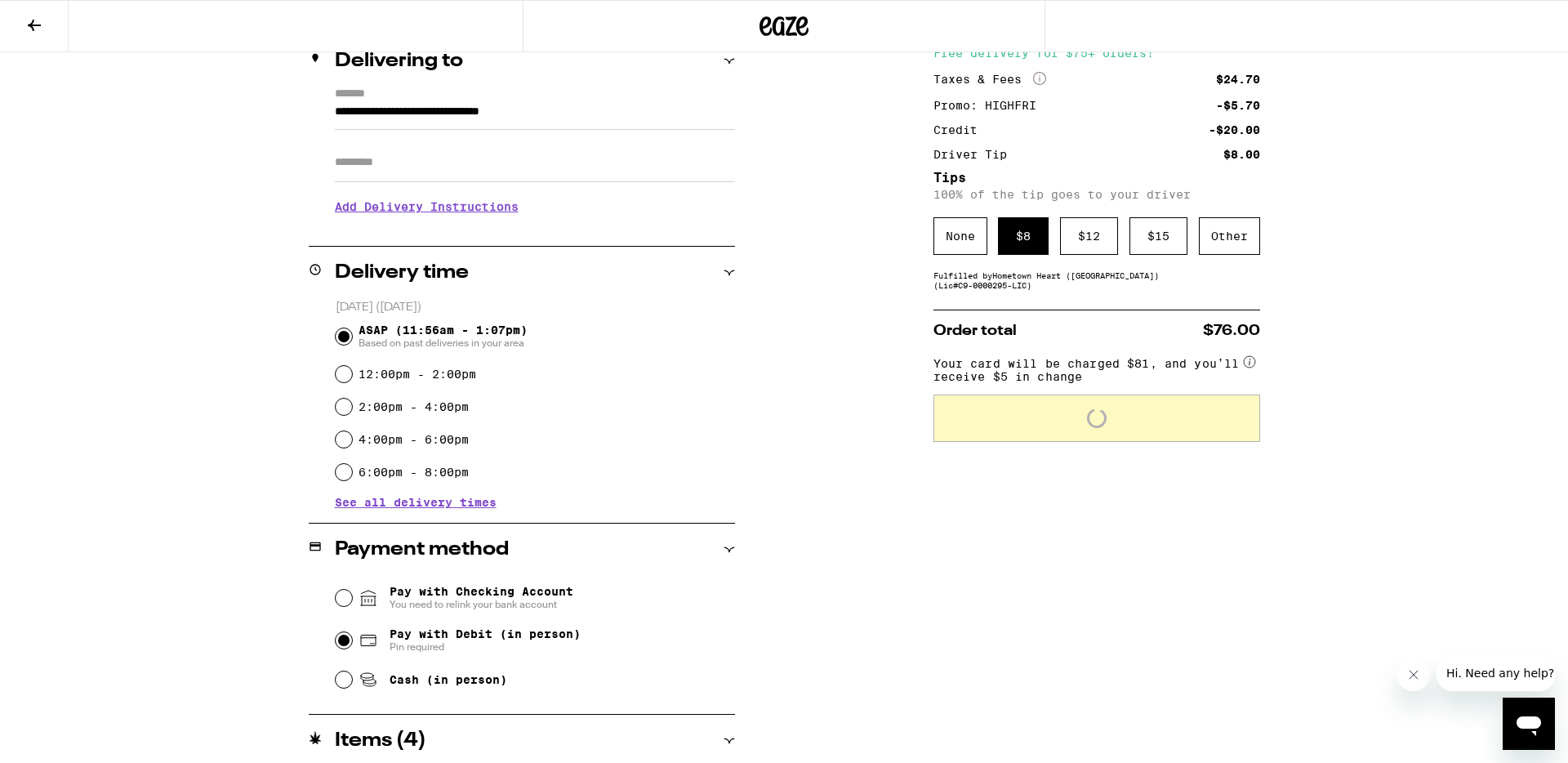
scroll to position [0, 0]
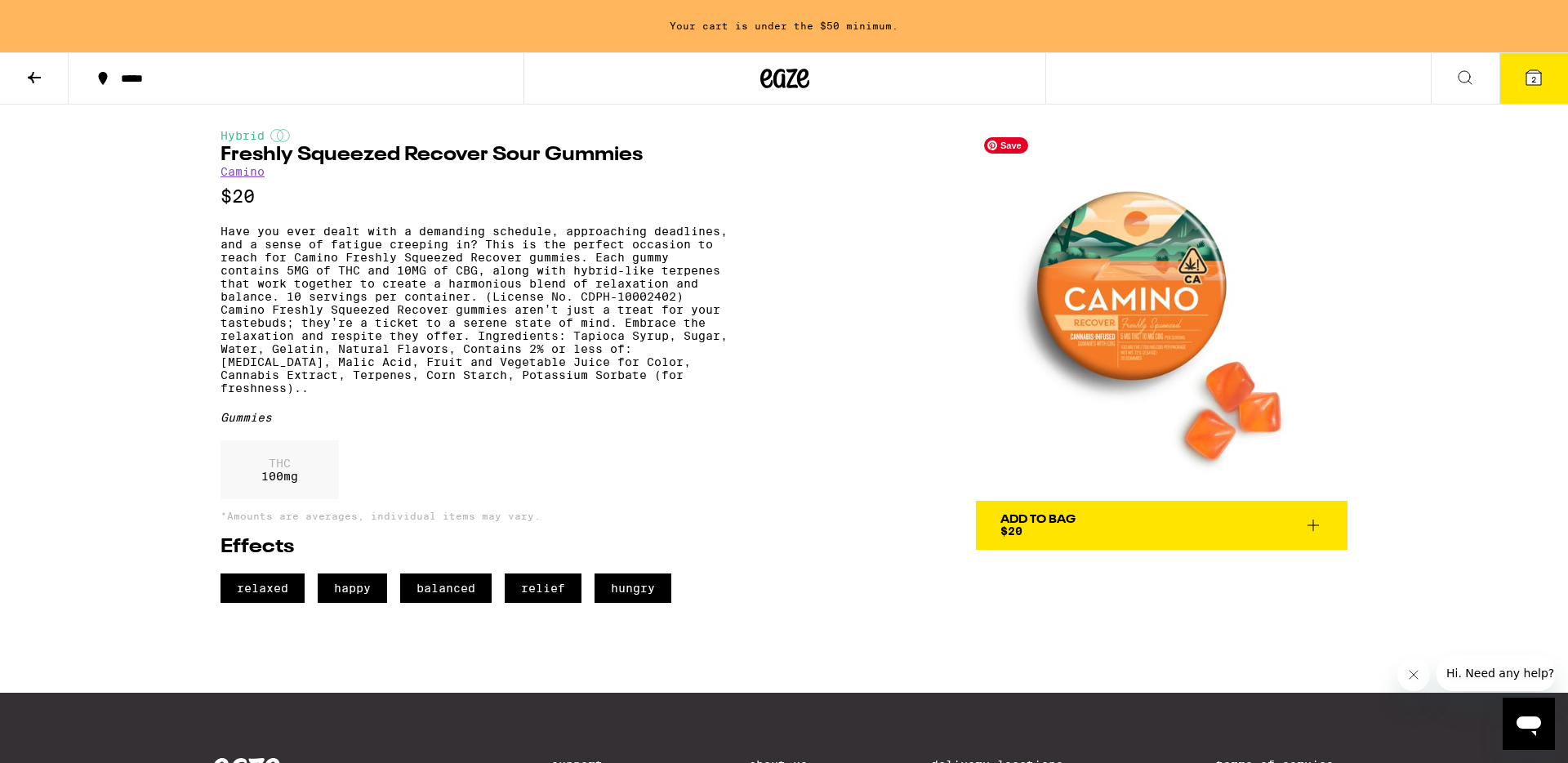
click at [1166, 327] on img at bounding box center [1162, 315] width 372 height 372
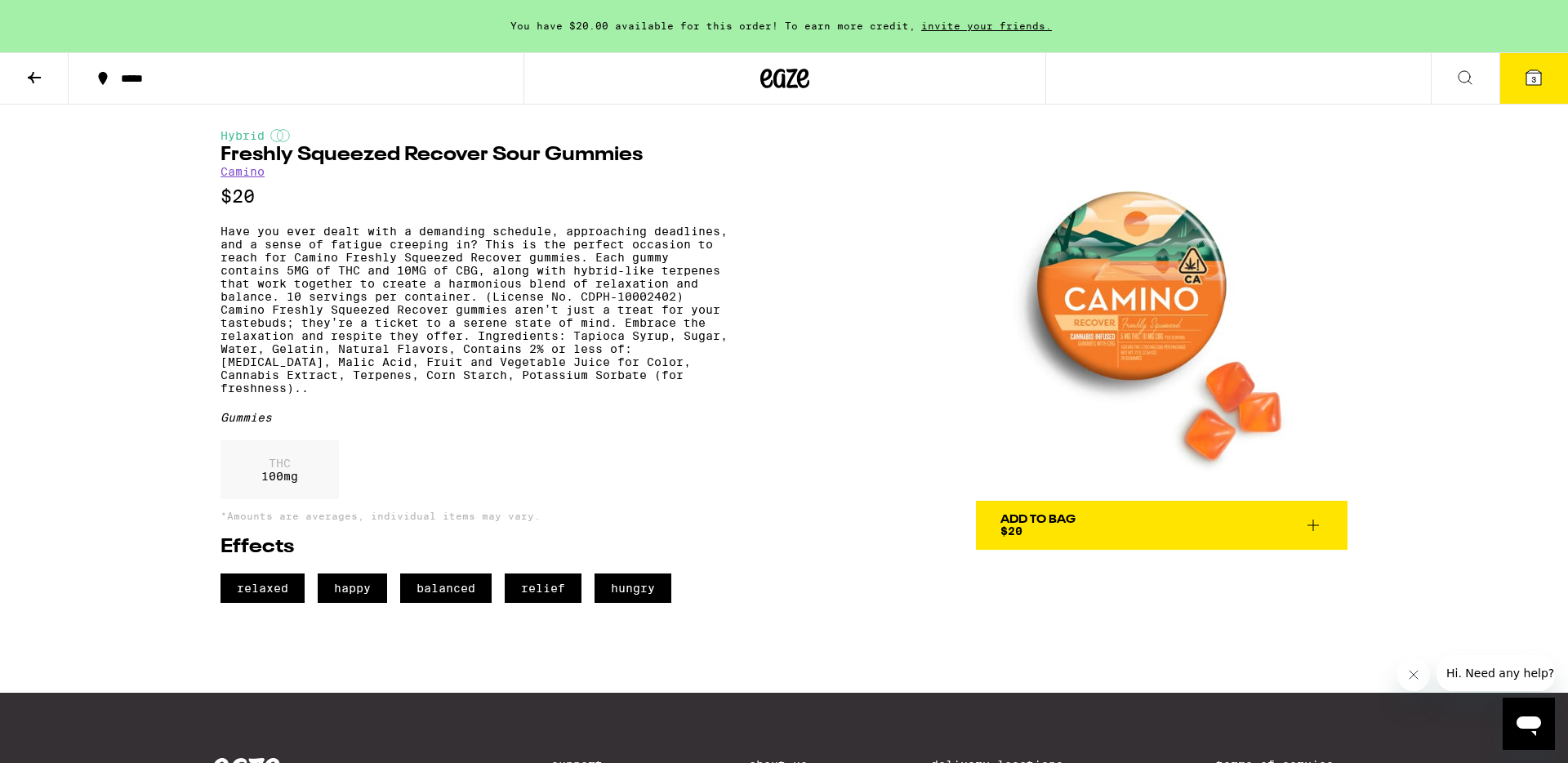
click at [1313, 525] on icon at bounding box center [1313, 526] width 19 height 19
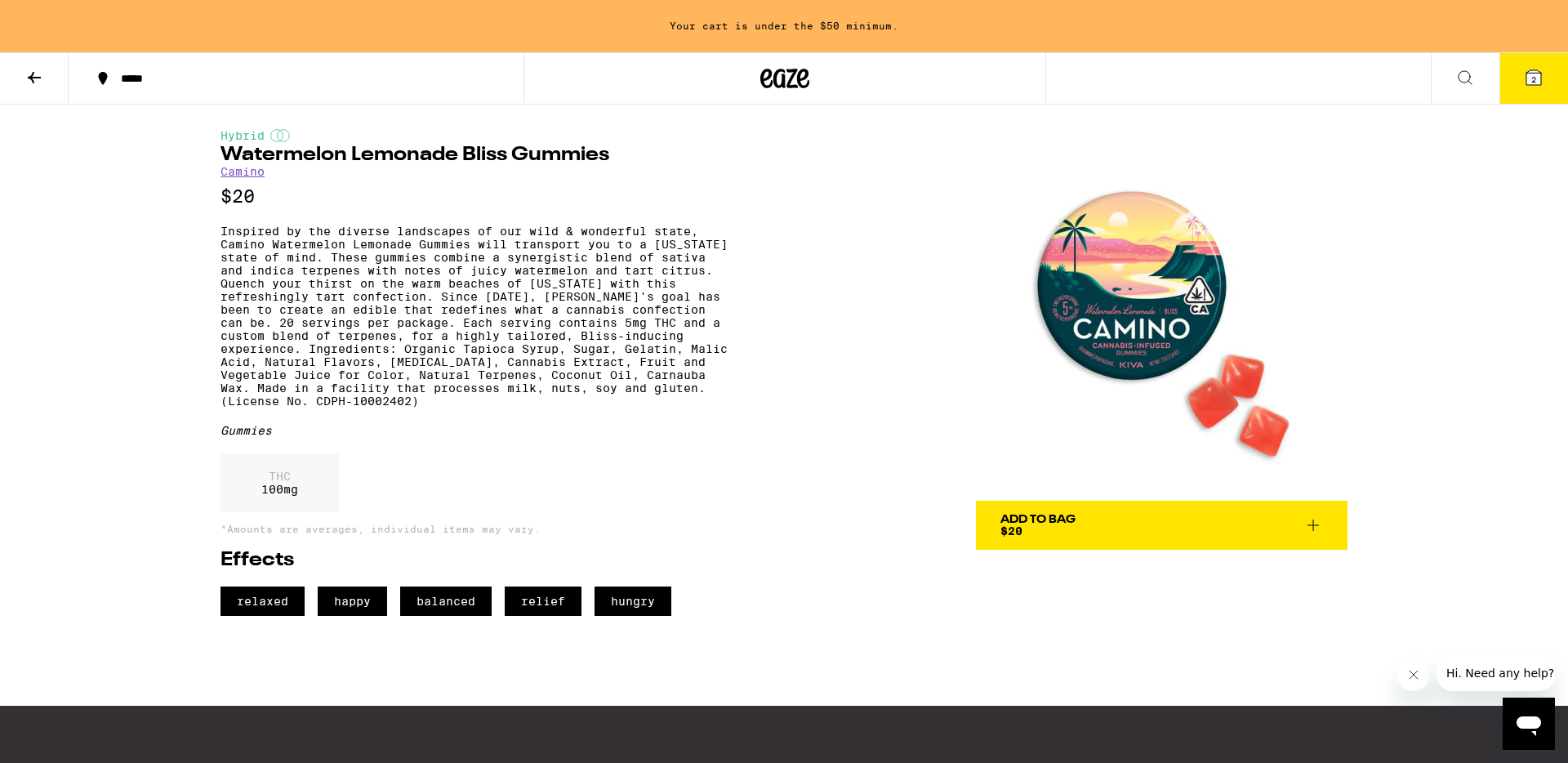
click at [1441, 544] on div "Your cart is under the $50 minimum. ***** ***** 2 Hybrid Watermelon Lemonade Bl…" at bounding box center [784, 482] width 1568 height 963
click at [1314, 524] on icon at bounding box center [1313, 526] width 19 height 19
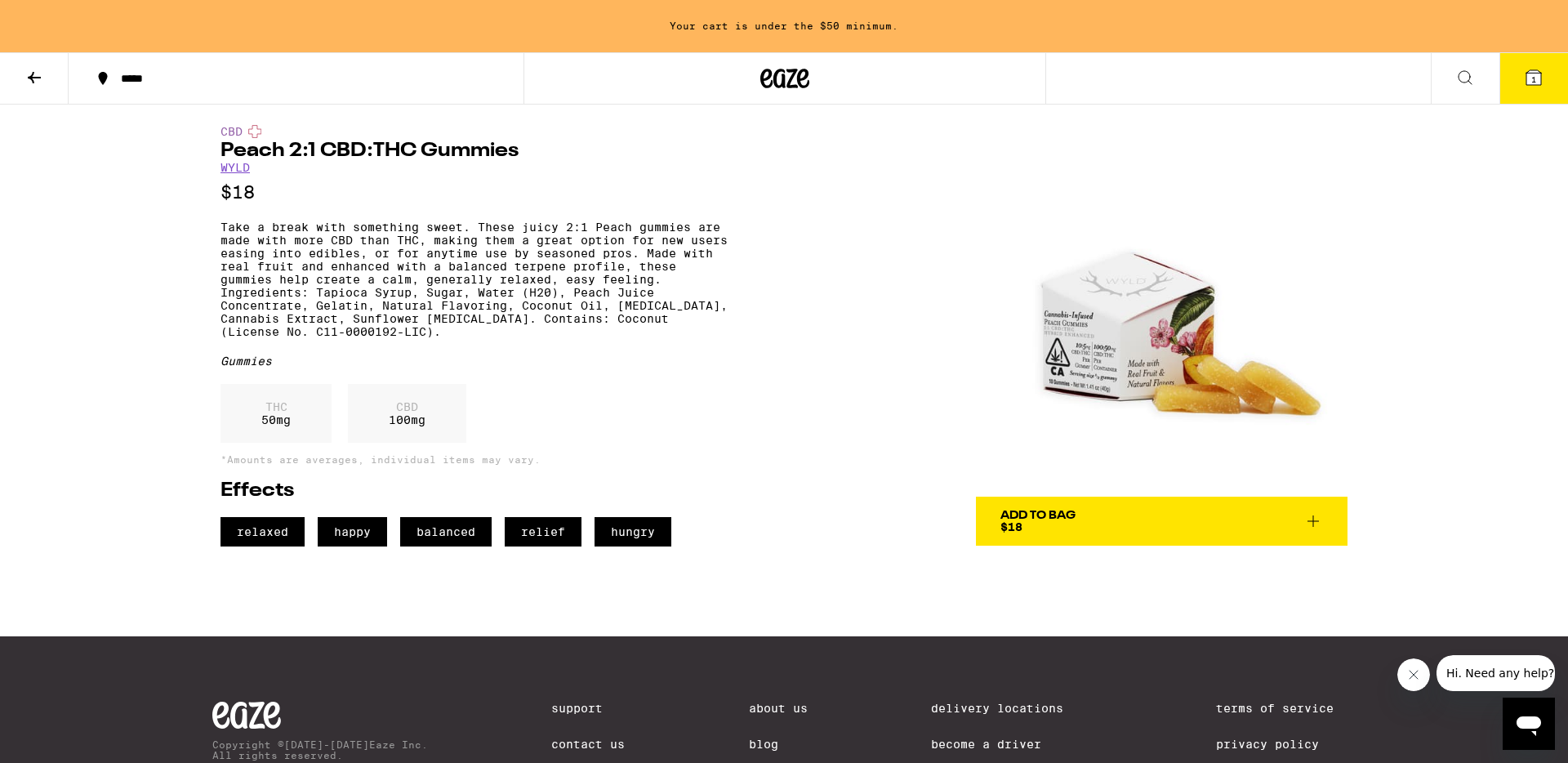
scroll to position [7, 0]
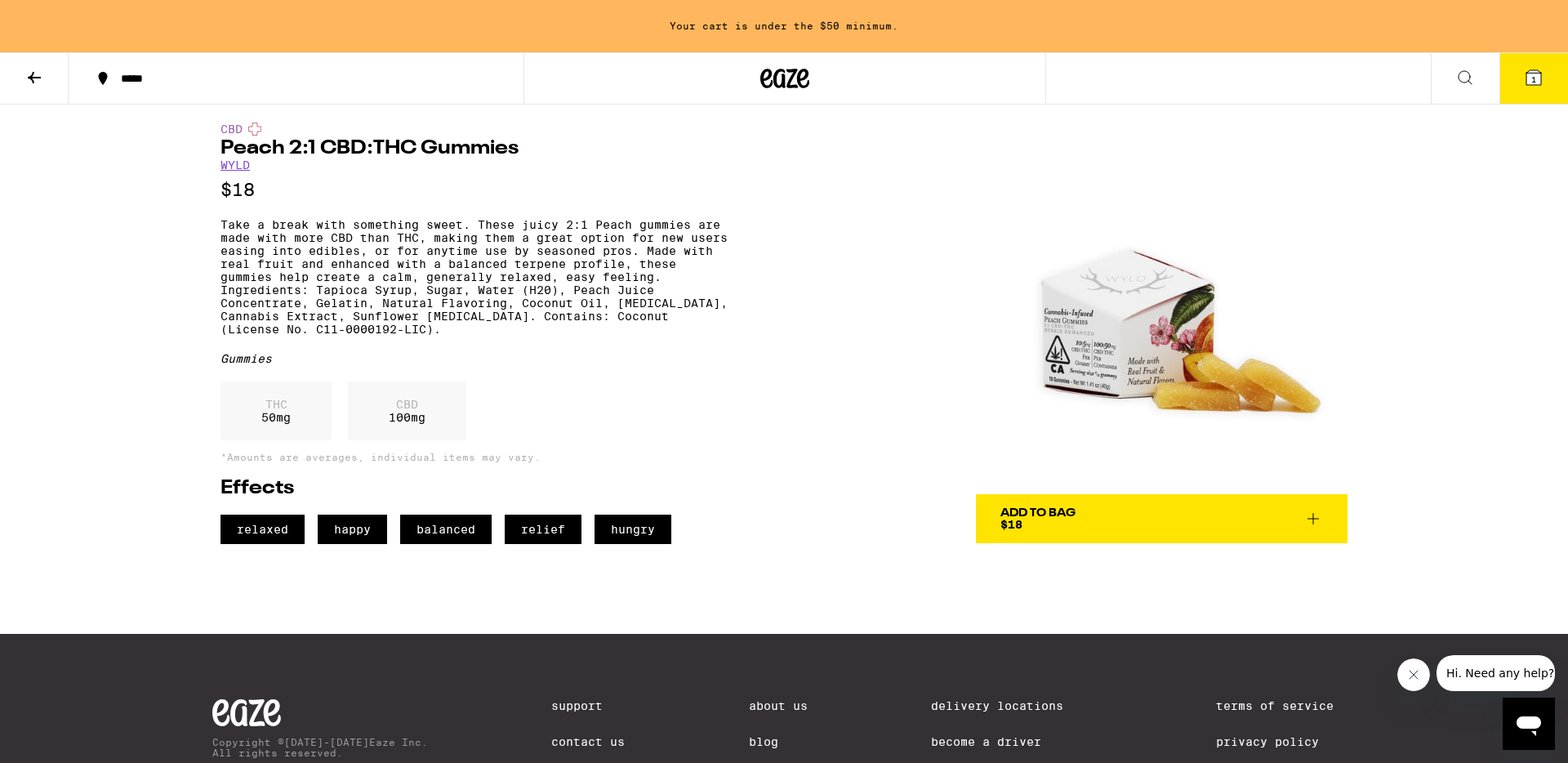
click at [1316, 517] on icon at bounding box center [1313, 519] width 19 height 19
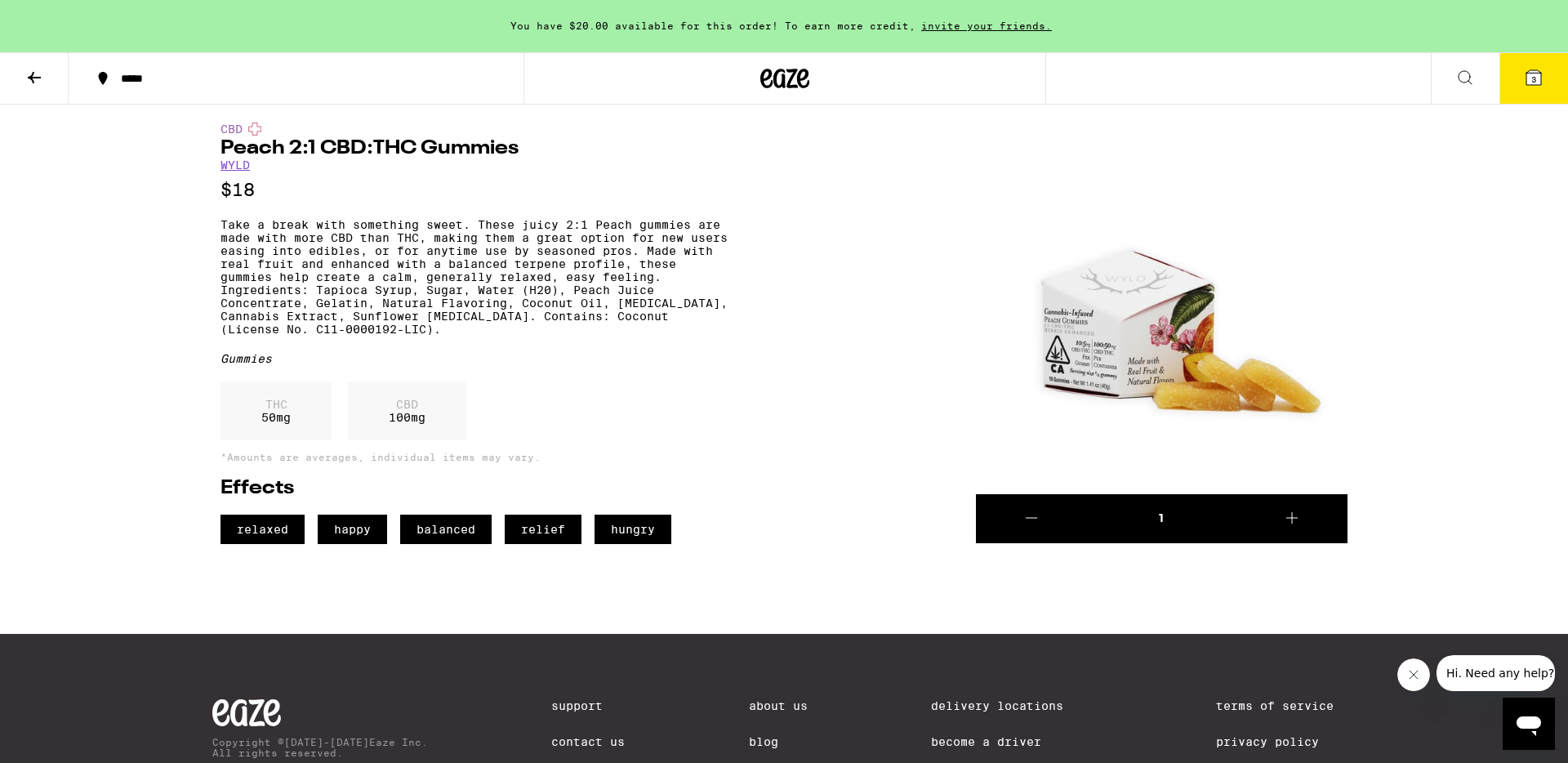
click at [1526, 69] on icon at bounding box center [1534, 78] width 19 height 19
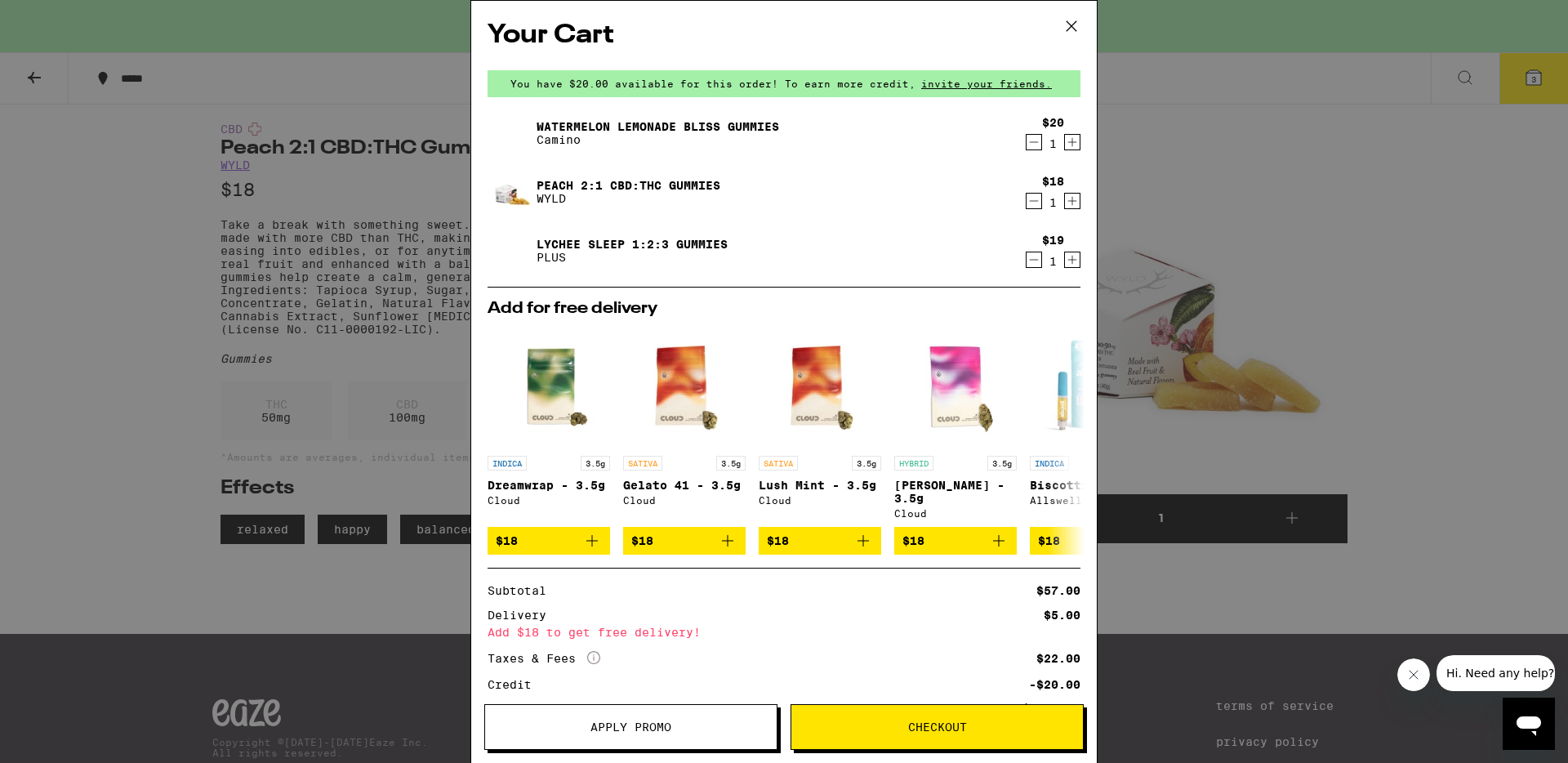
click at [1402, 190] on div "Your Cart You have $20.00 available for this order! To earn more credit, invite…" at bounding box center [784, 382] width 1568 height 763
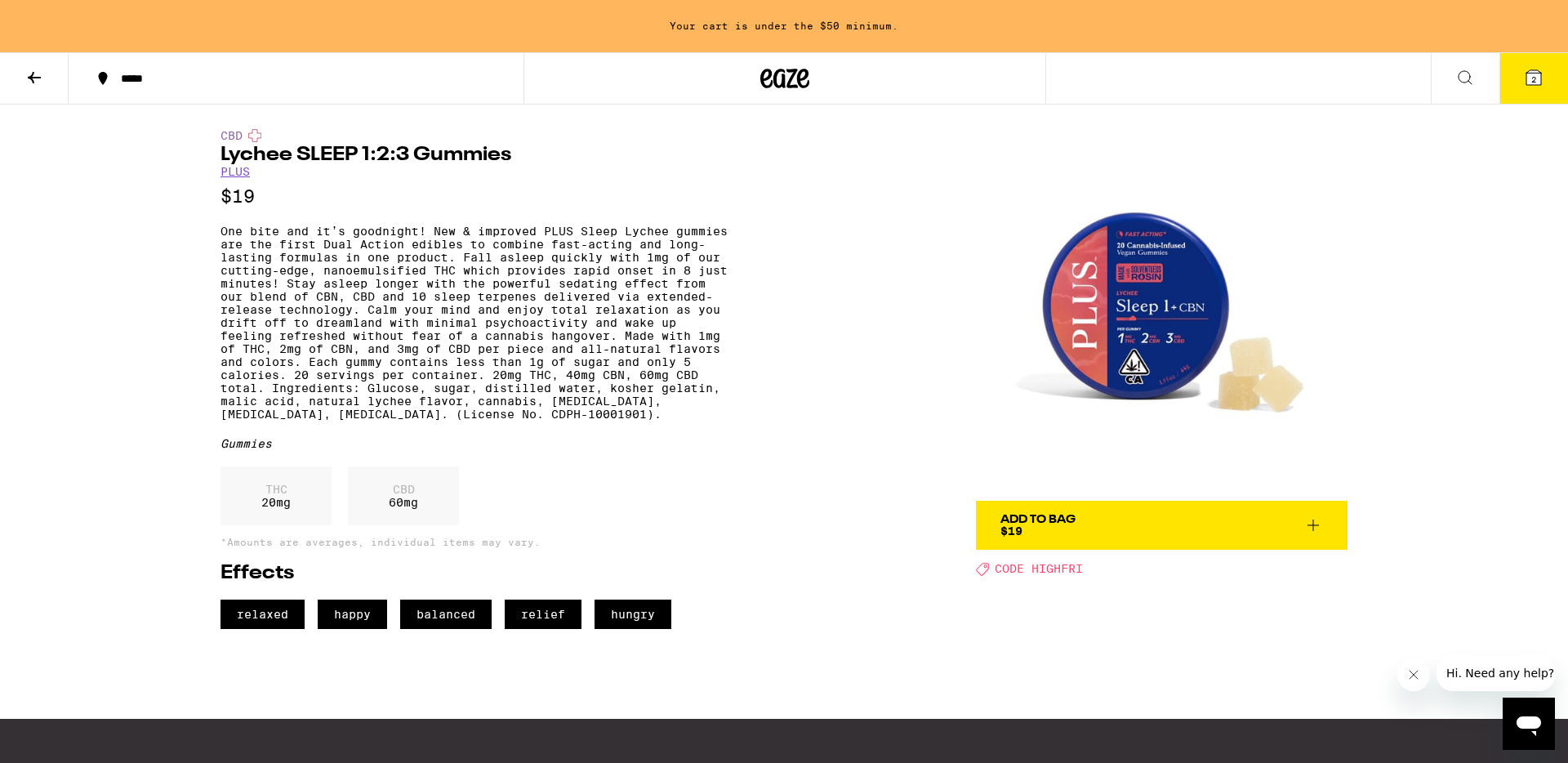
click at [1039, 574] on span "CODE HIGHFRI" at bounding box center [1039, 568] width 89 height 13
click at [1049, 534] on div "Add To Bag $19" at bounding box center [1038, 525] width 75 height 22
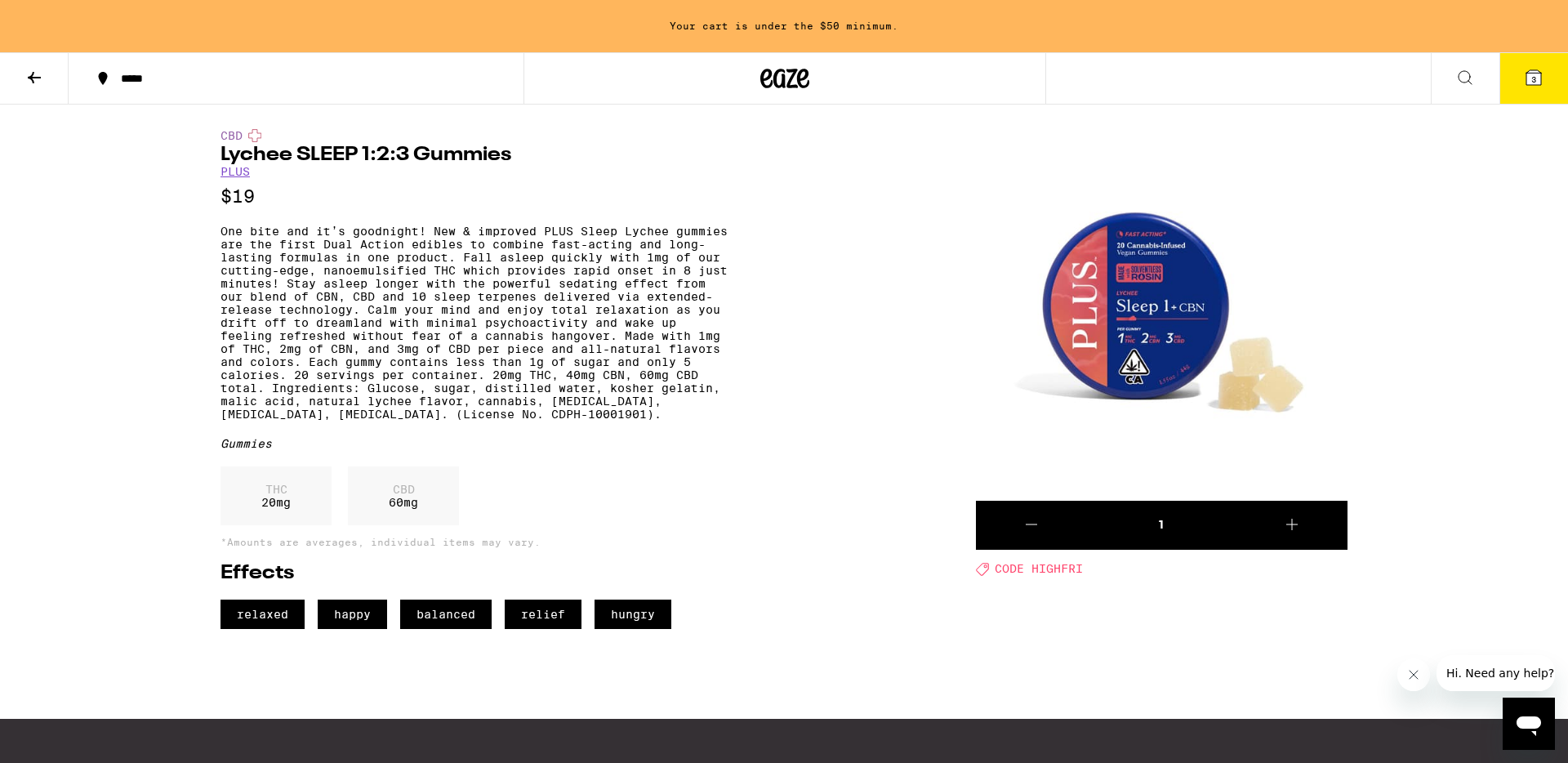
click at [1539, 75] on icon at bounding box center [1534, 77] width 15 height 15
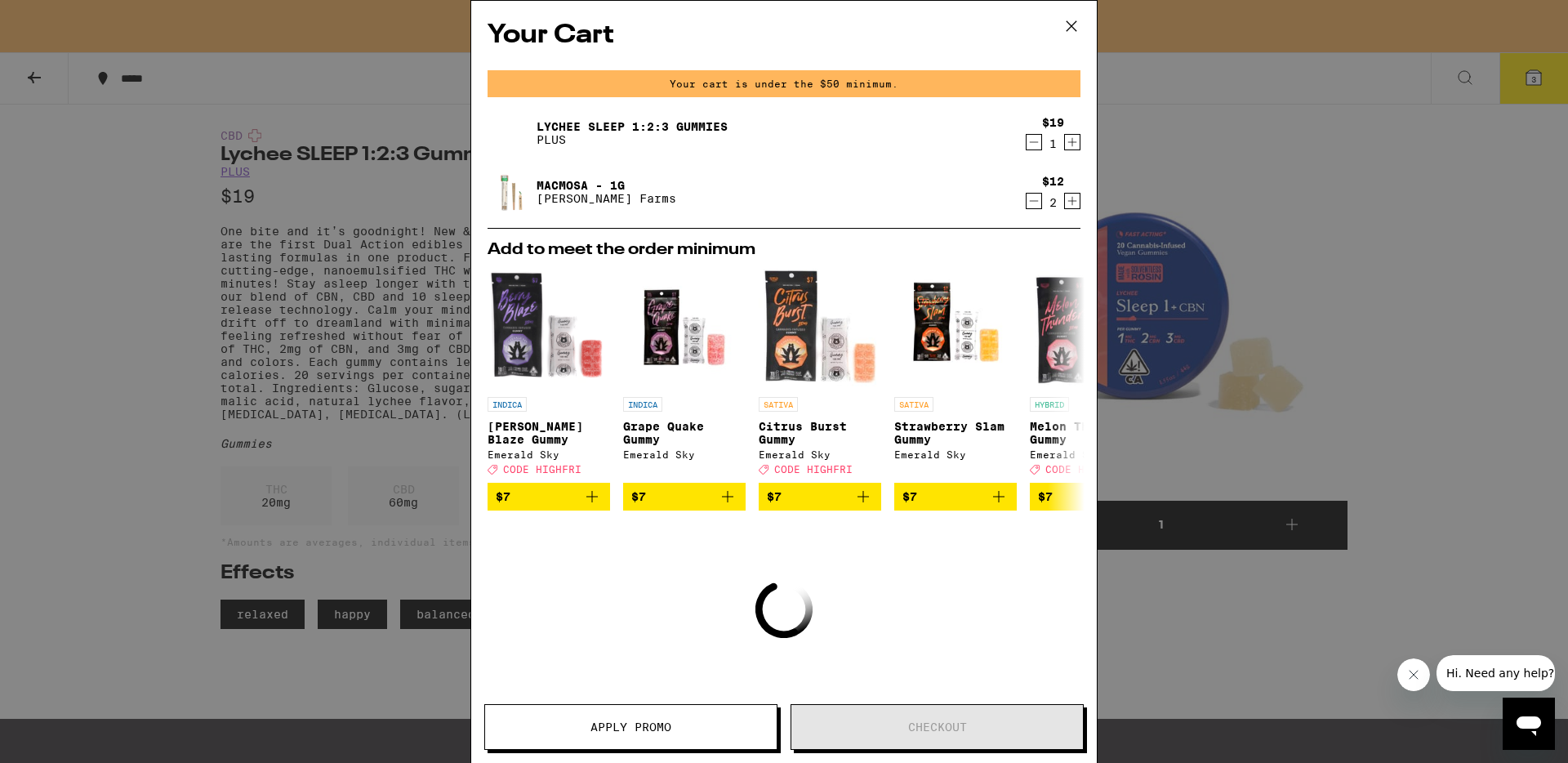
click at [1039, 203] on icon "Decrement" at bounding box center [1034, 200] width 15 height 19
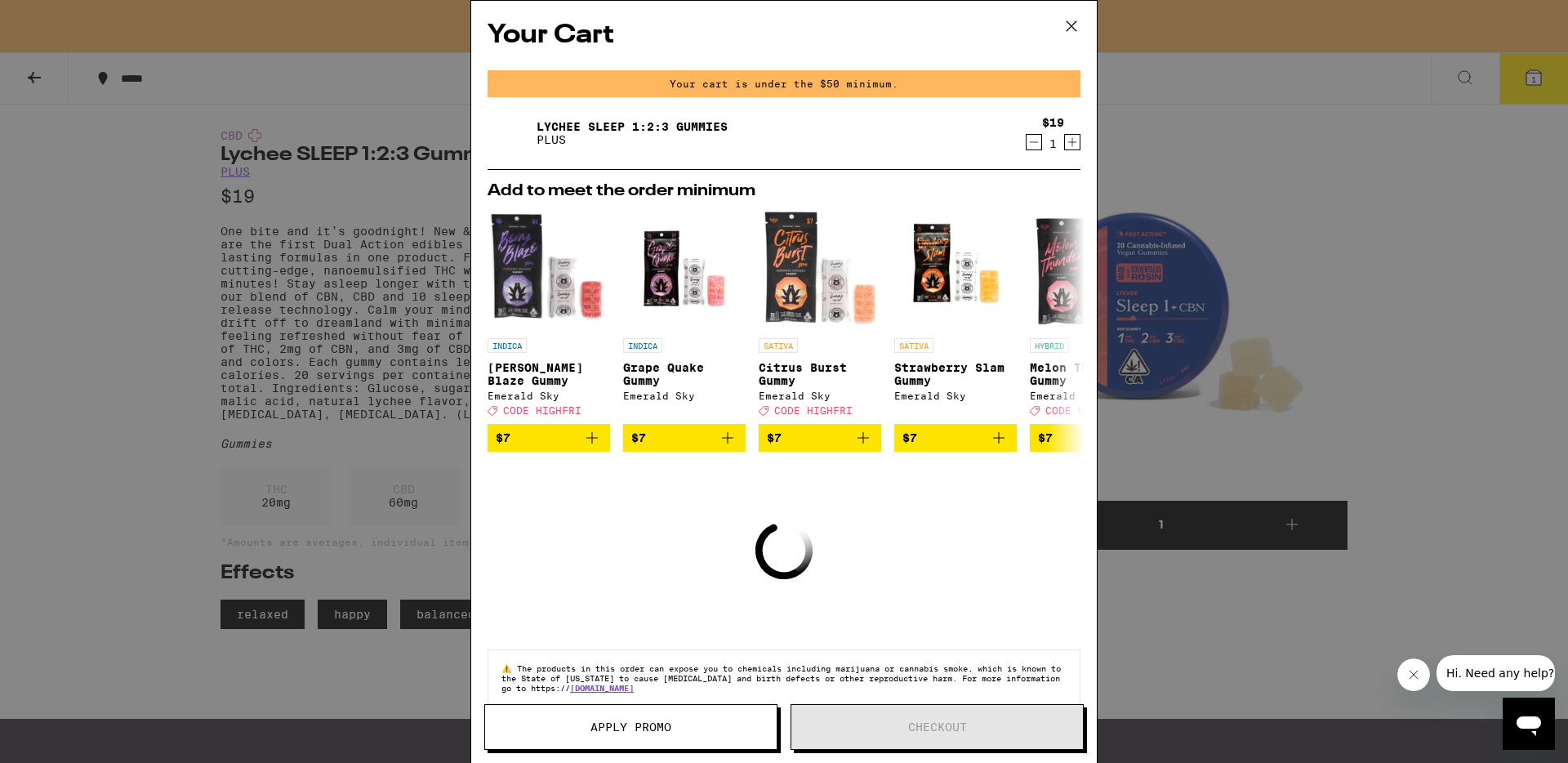
click at [1378, 223] on div "Your Cart Your cart is under the $50 minimum. Lychee SLEEP 1:2:3 Gummies PLUS $…" at bounding box center [784, 382] width 1568 height 763
